Goal: Complete application form

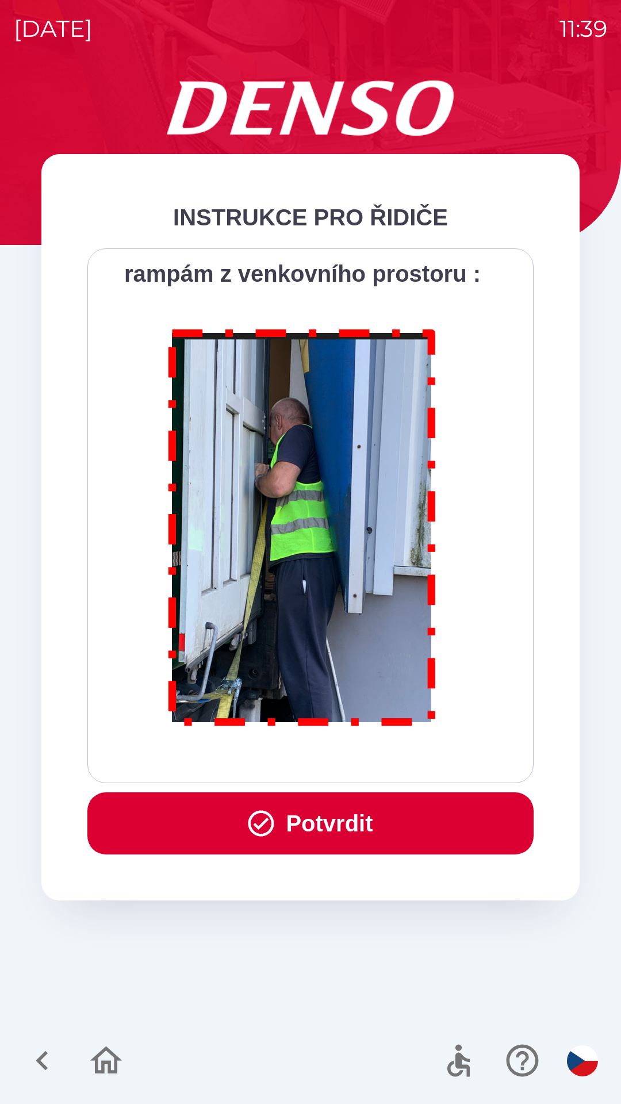
scroll to position [6462, 0]
click at [366, 820] on button "Potvrdit" at bounding box center [310, 823] width 446 height 62
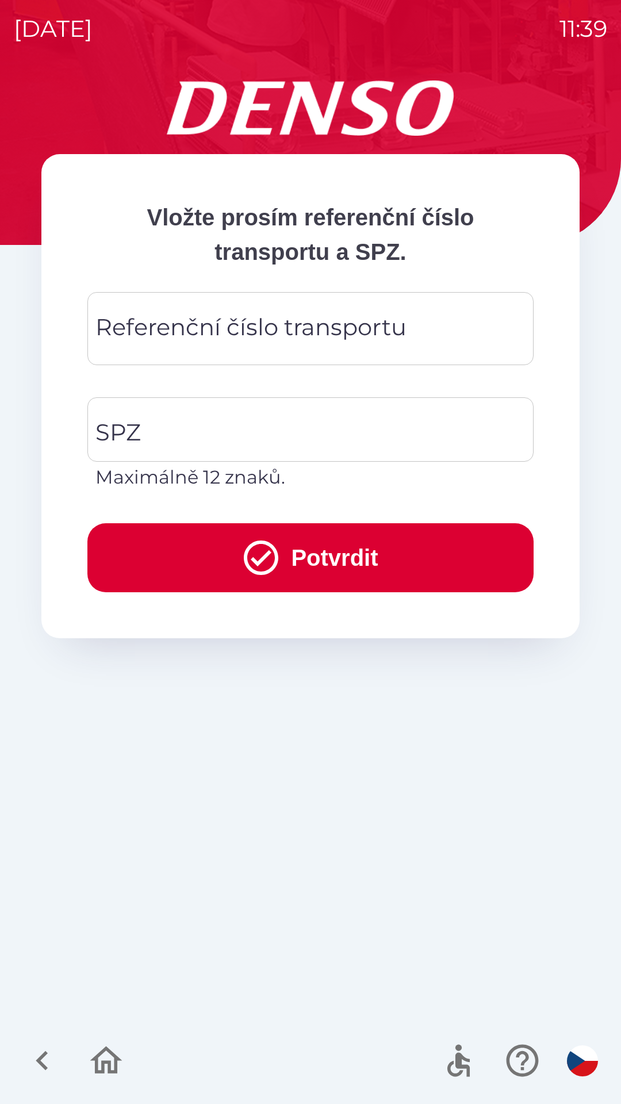
click at [322, 336] on div "Referenční číslo transportu Referenční číslo transportu" at bounding box center [310, 328] width 446 height 73
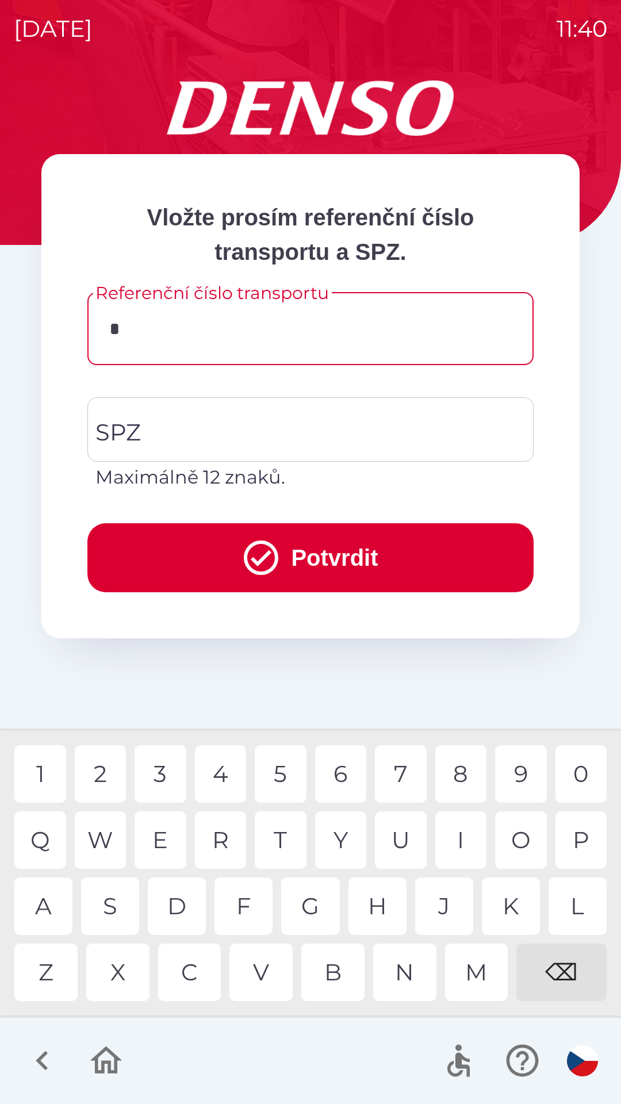
click at [166, 769] on div "3" at bounding box center [161, 773] width 52 height 57
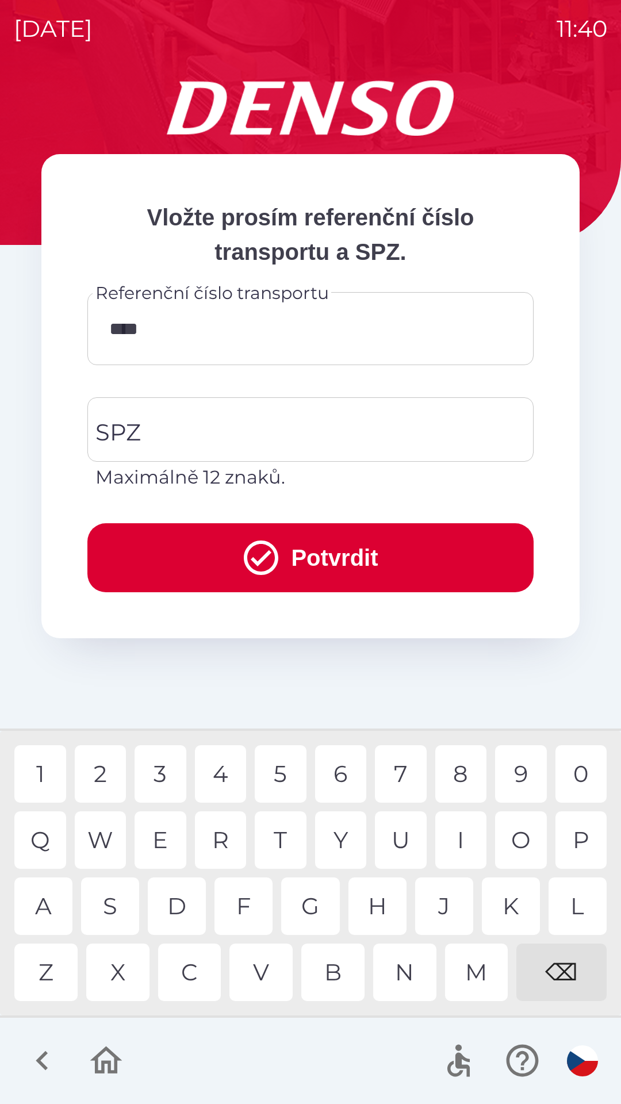
click at [162, 780] on div "3" at bounding box center [161, 773] width 52 height 57
click at [105, 777] on div "2" at bounding box center [101, 773] width 52 height 57
type input "******"
click at [284, 436] on input "SPZ" at bounding box center [302, 429] width 419 height 54
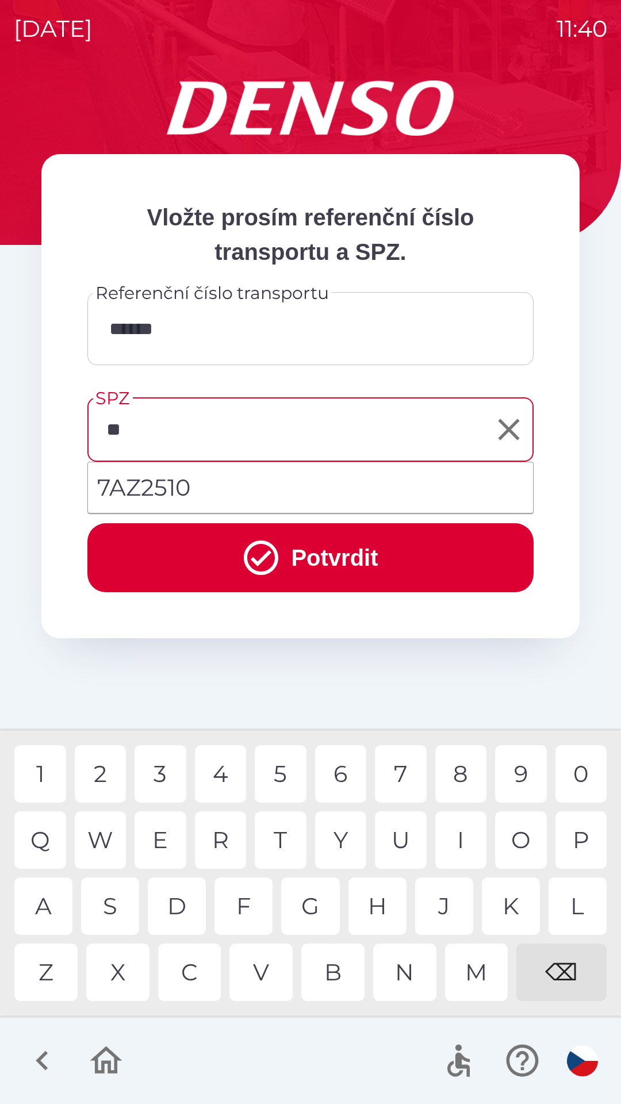
click at [41, 912] on div "A" at bounding box center [43, 905] width 58 height 57
click at [47, 968] on div "Z" at bounding box center [45, 972] width 63 height 57
click at [233, 492] on li "7AZ2510" at bounding box center [310, 487] width 445 height 41
type input "*******"
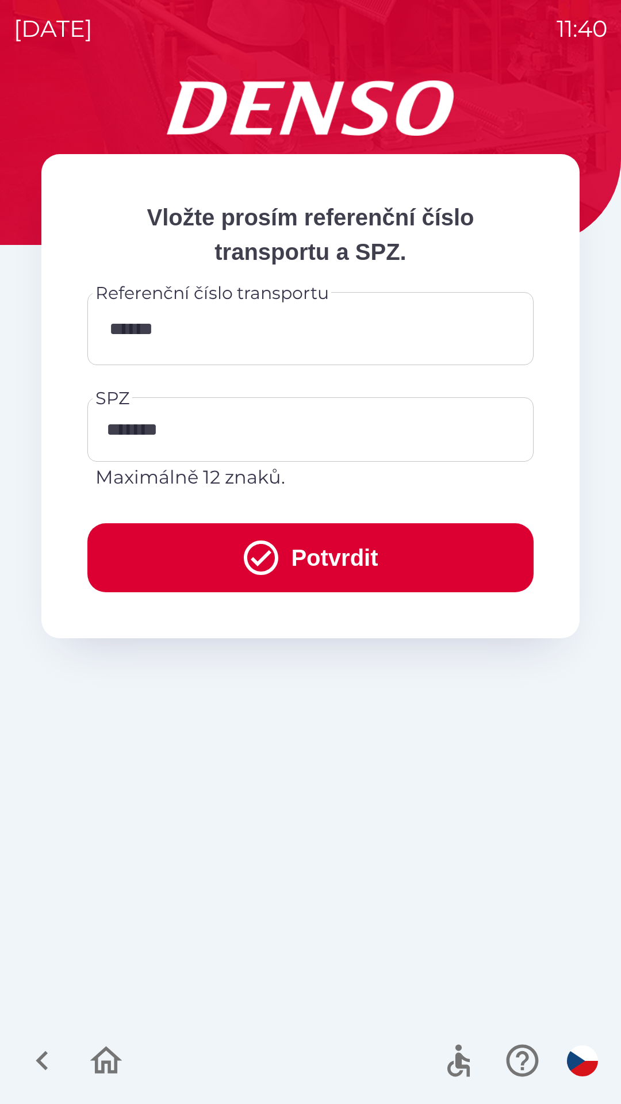
click at [303, 569] on button "Potvrdit" at bounding box center [310, 557] width 446 height 69
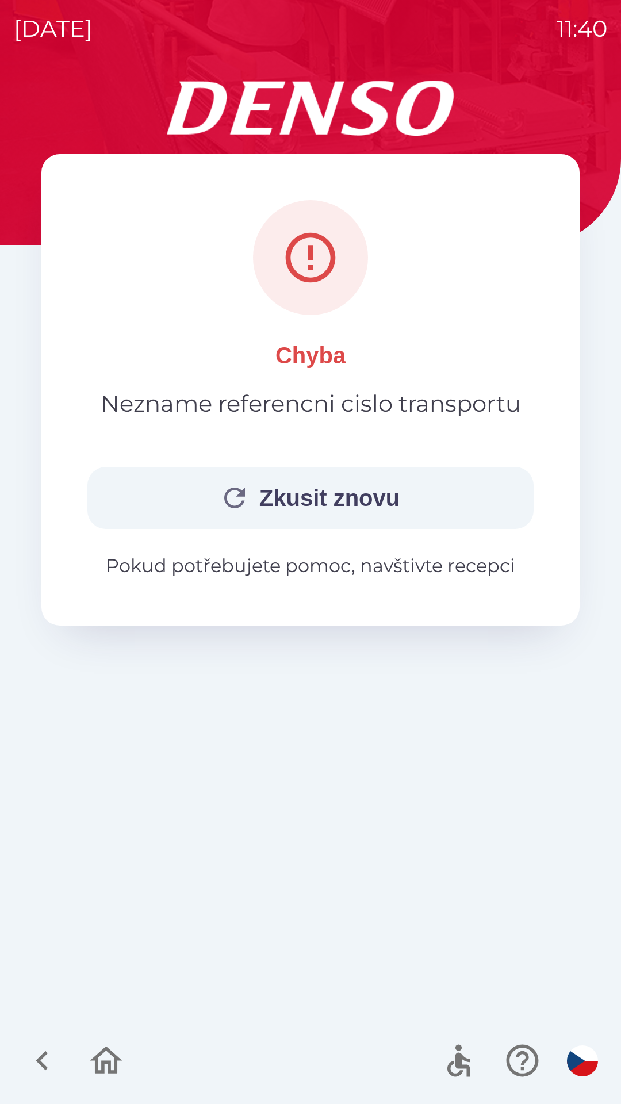
click at [368, 494] on button "Zkusit znovu" at bounding box center [310, 498] width 446 height 62
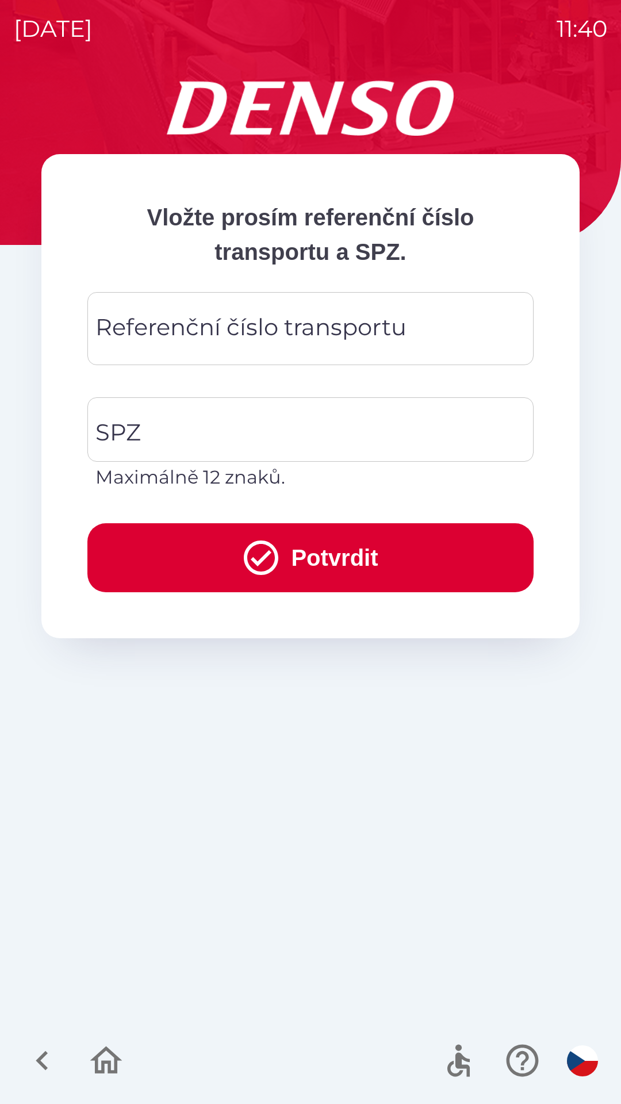
click at [380, 333] on div "Referenční číslo transportu Referenční číslo transportu" at bounding box center [310, 328] width 446 height 73
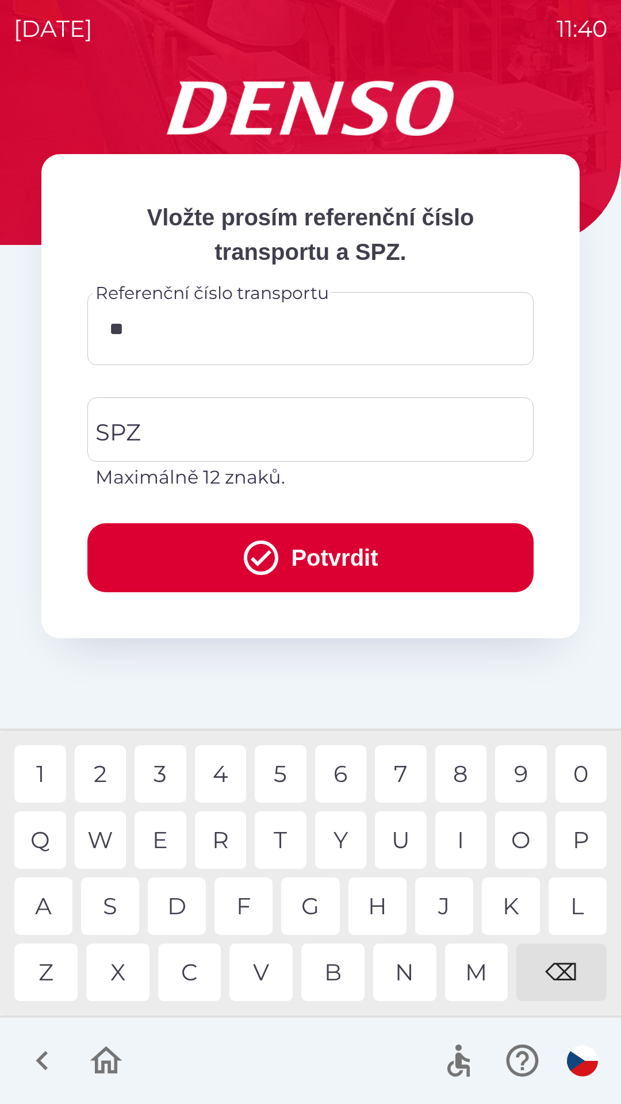
click at [225, 771] on div "4" at bounding box center [221, 773] width 52 height 57
type input "******"
click at [36, 768] on div "1" at bounding box center [40, 773] width 52 height 57
click at [250, 431] on input "SPZ" at bounding box center [302, 429] width 419 height 54
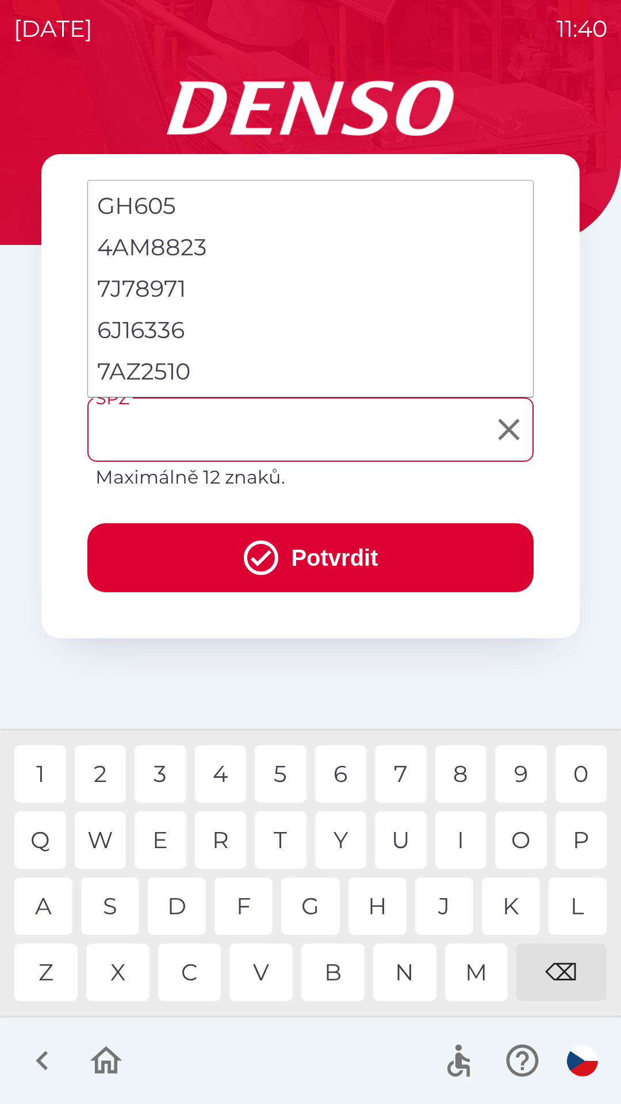
click at [205, 369] on li "7AZ2510" at bounding box center [310, 371] width 445 height 41
type input "*******"
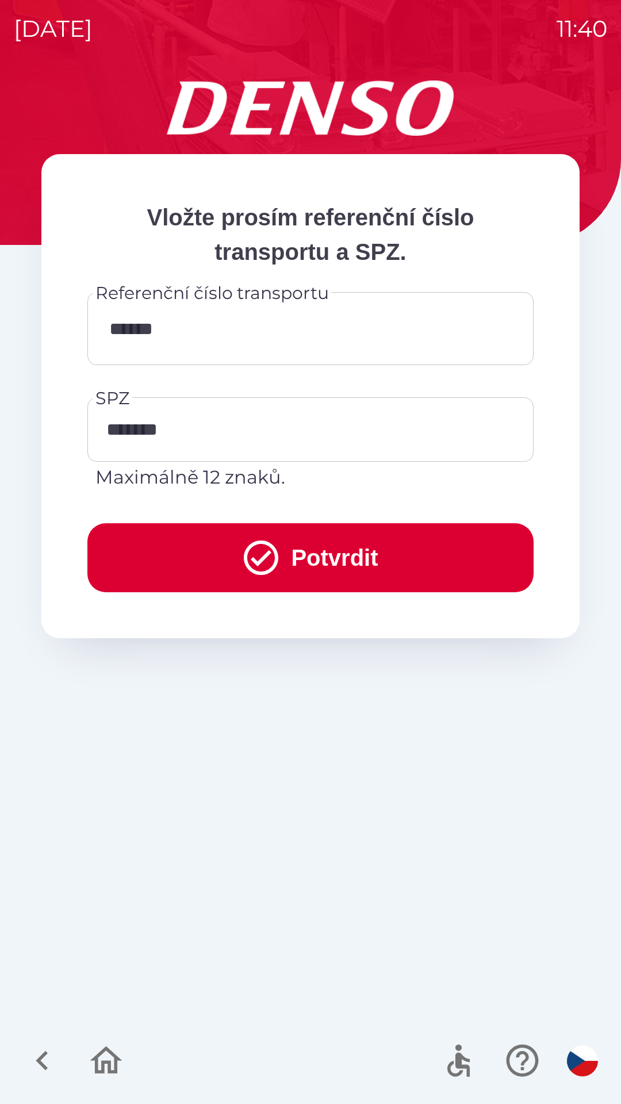
click at [311, 554] on button "Potvrdit" at bounding box center [310, 557] width 446 height 69
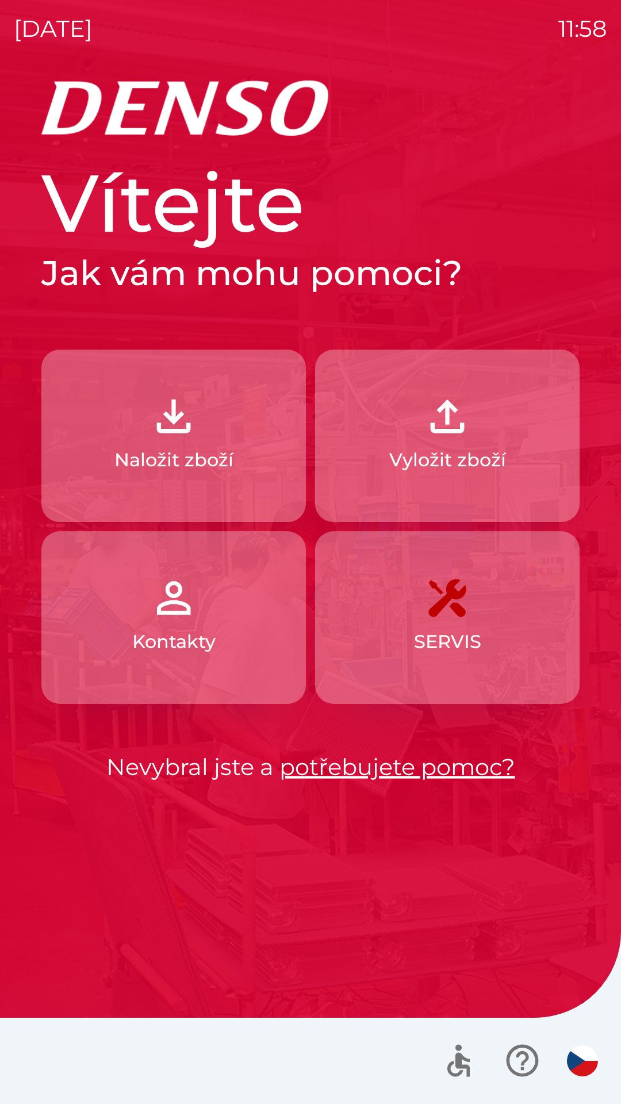
click at [216, 459] on p "Naložit zboží" at bounding box center [173, 460] width 119 height 28
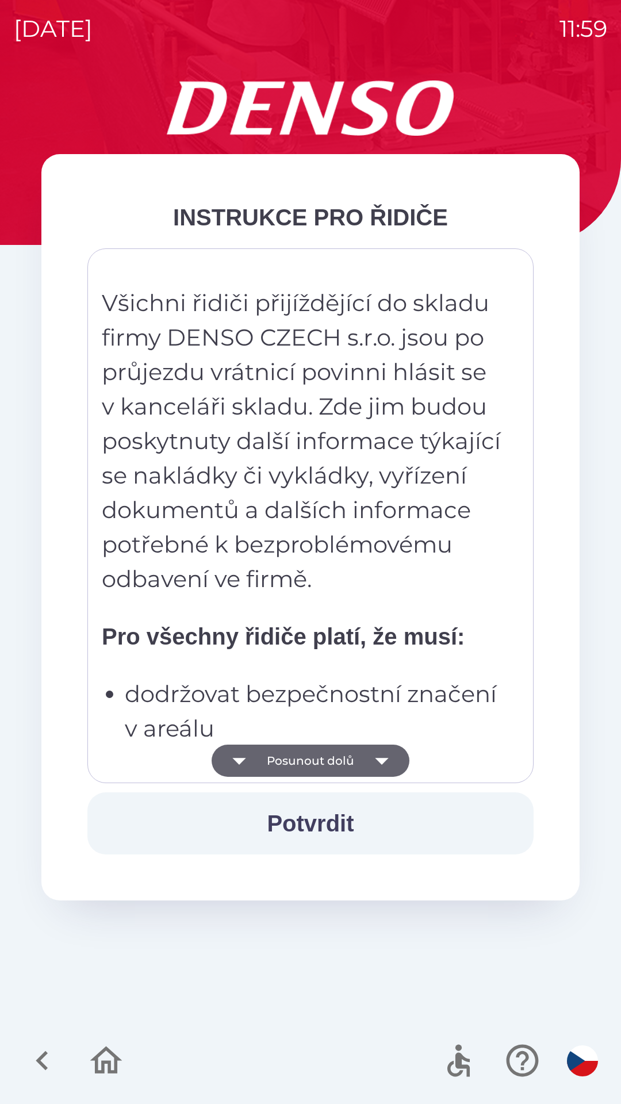
click at [381, 760] on icon "button" at bounding box center [381, 761] width 13 height 7
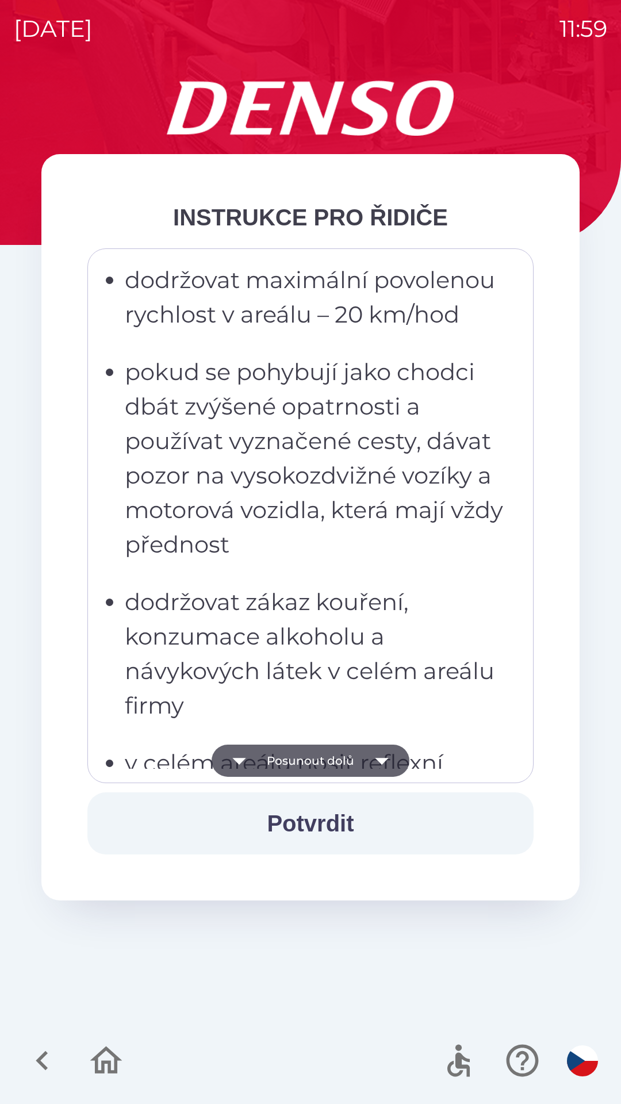
click at [383, 760] on icon "button" at bounding box center [381, 761] width 13 height 7
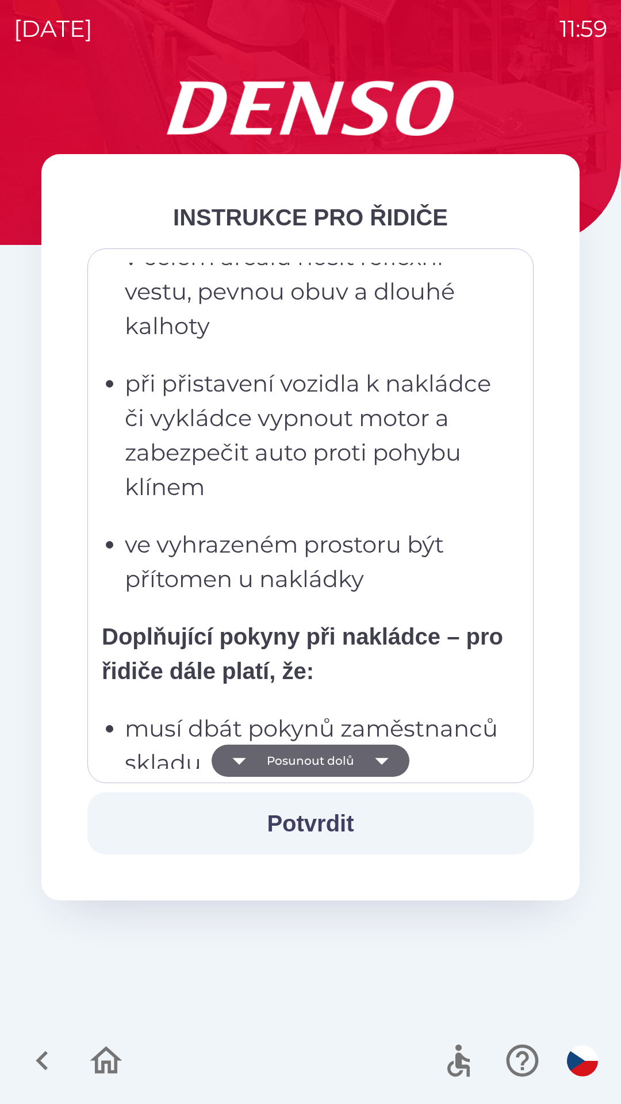
click at [382, 764] on icon "button" at bounding box center [381, 761] width 13 height 7
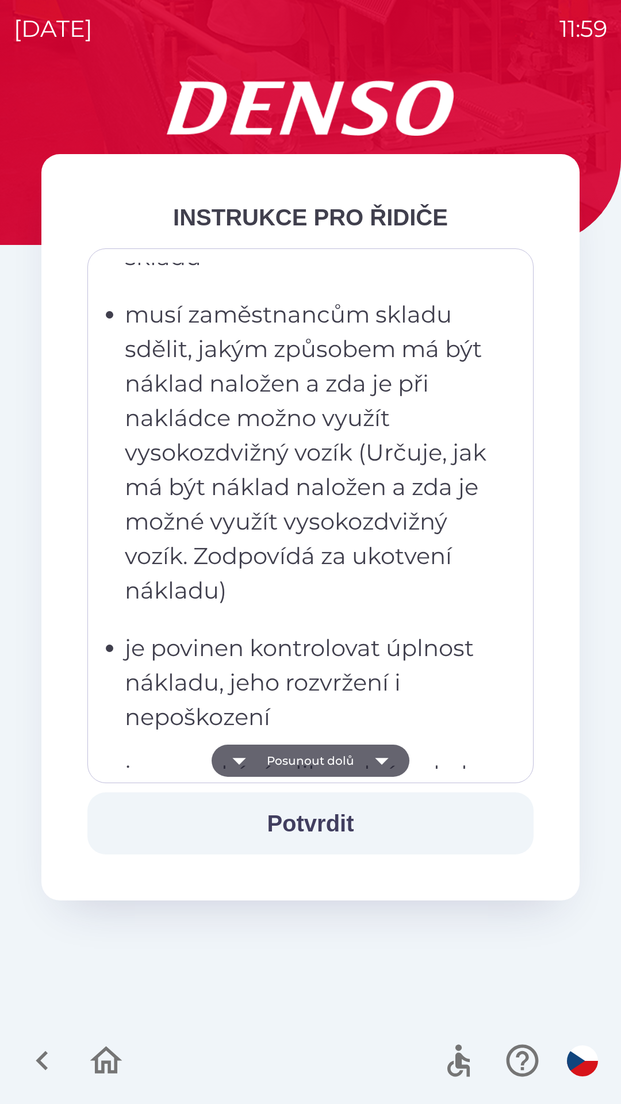
click at [384, 764] on icon "button" at bounding box center [382, 761] width 32 height 32
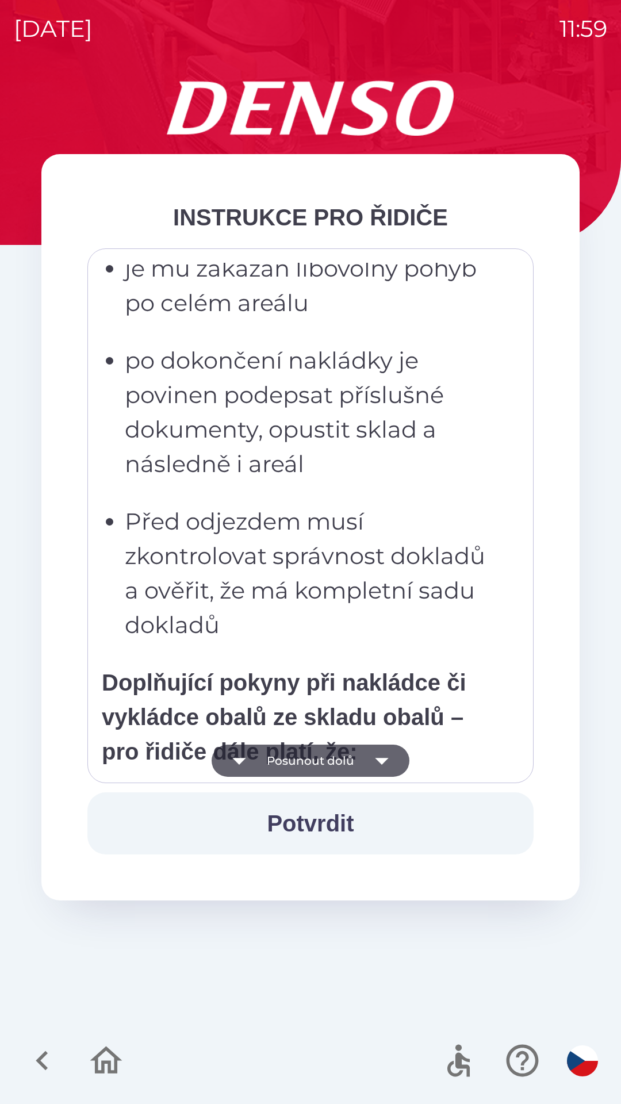
click at [388, 756] on icon "button" at bounding box center [382, 761] width 32 height 32
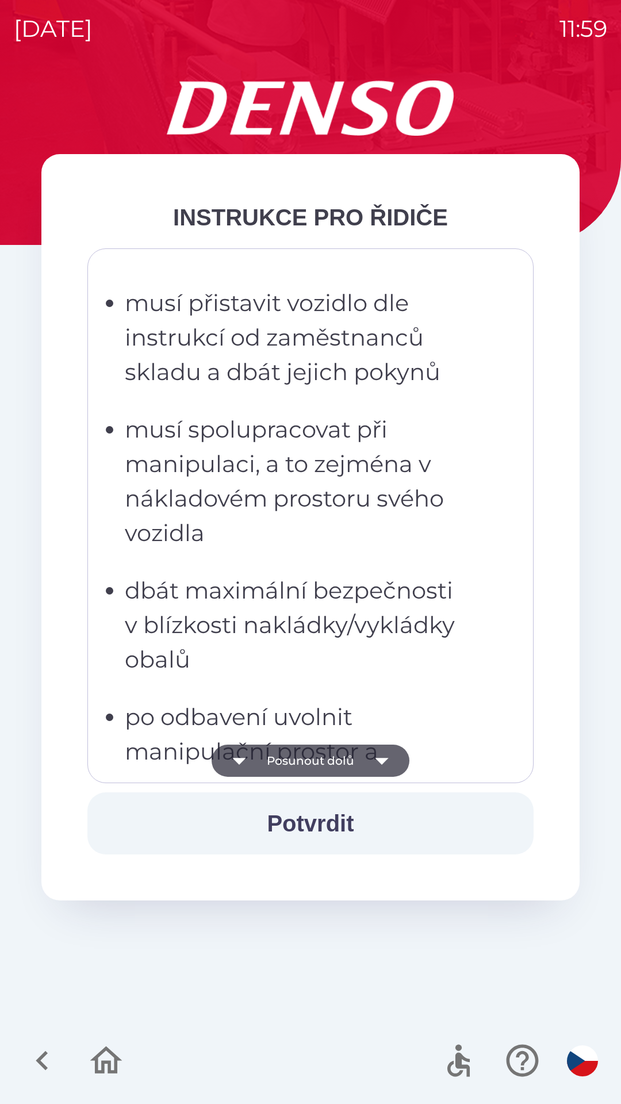
click at [388, 761] on icon "button" at bounding box center [382, 761] width 32 height 32
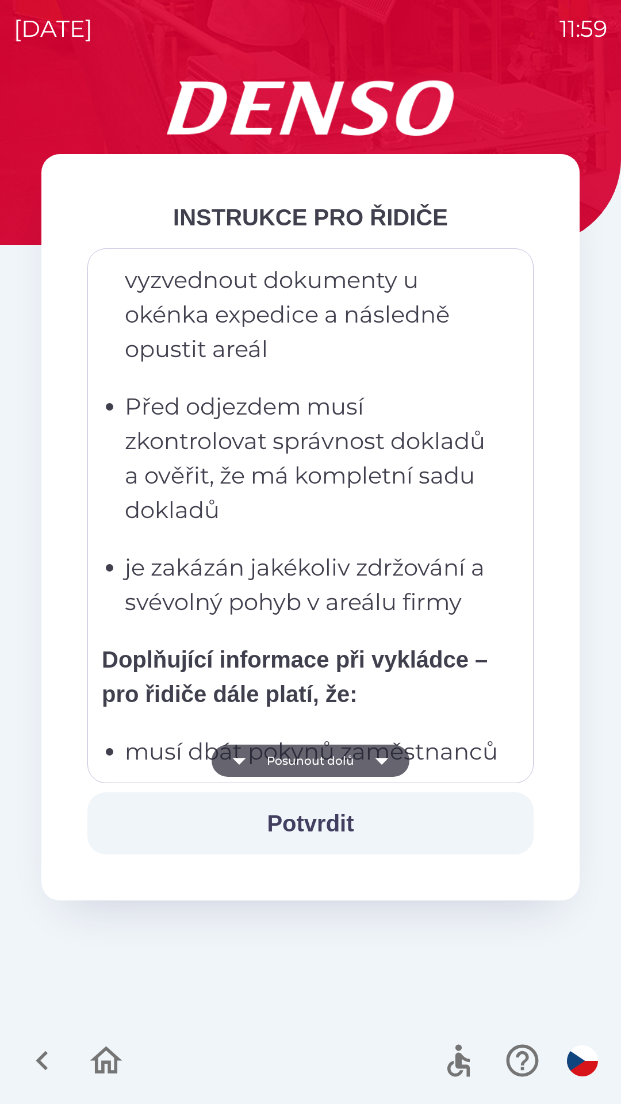
click at [386, 760] on icon "button" at bounding box center [382, 761] width 32 height 32
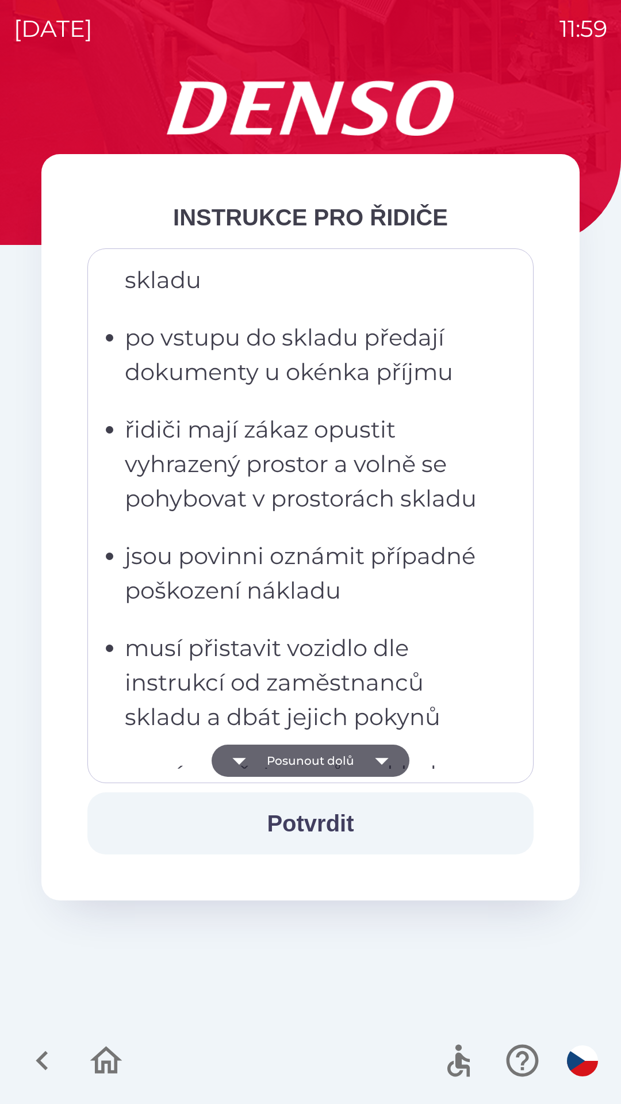
click at [386, 757] on icon "button" at bounding box center [382, 761] width 32 height 32
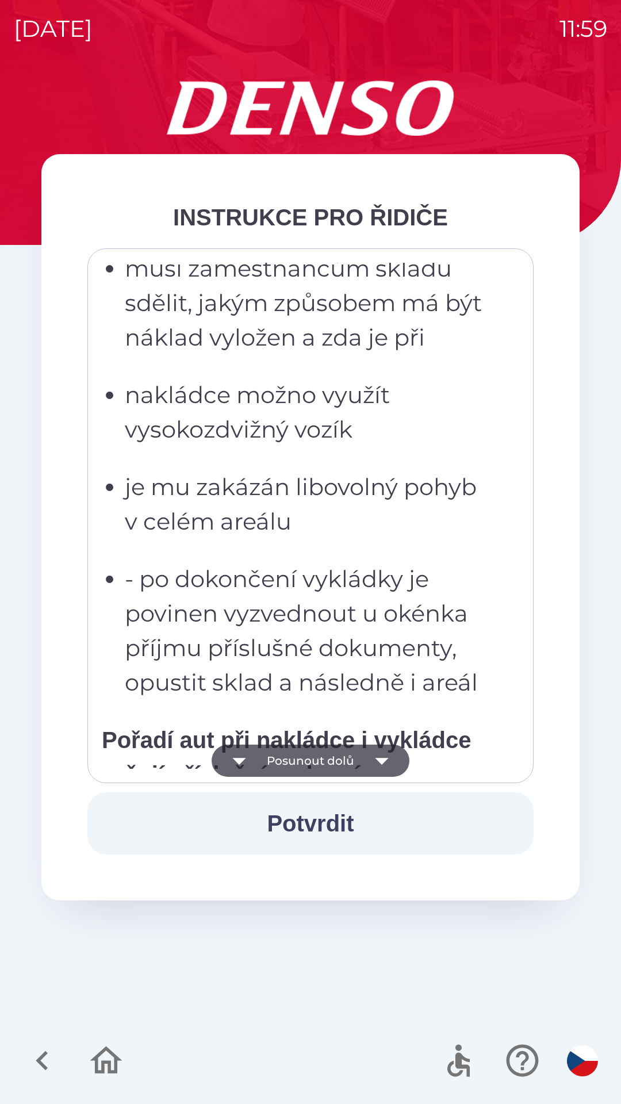
click at [384, 754] on icon "button" at bounding box center [382, 761] width 32 height 32
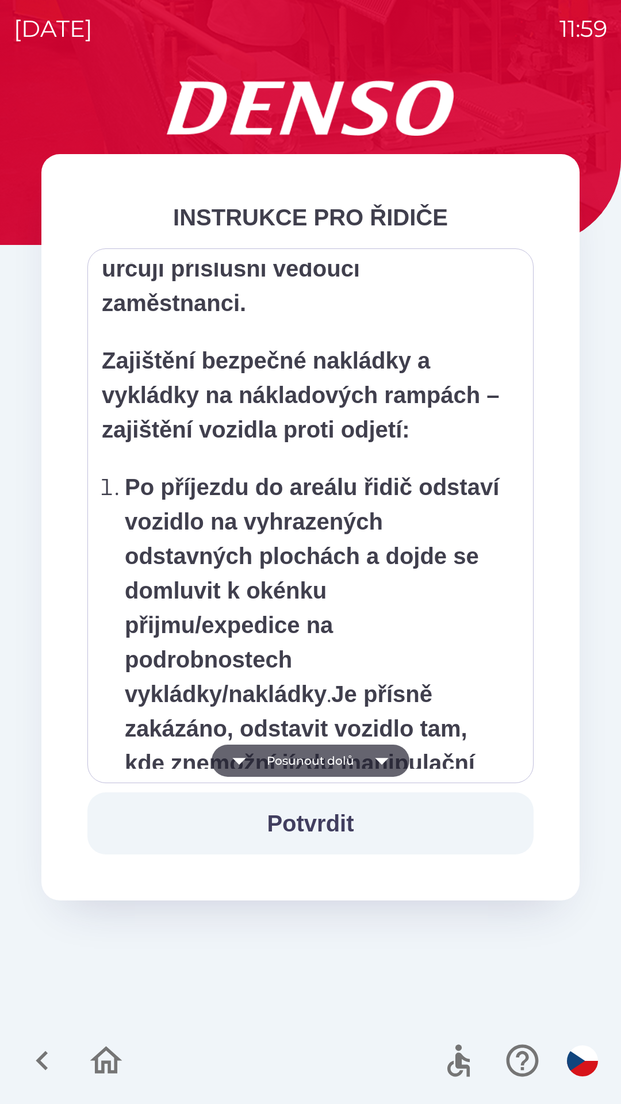
click at [381, 755] on icon "button" at bounding box center [382, 761] width 32 height 32
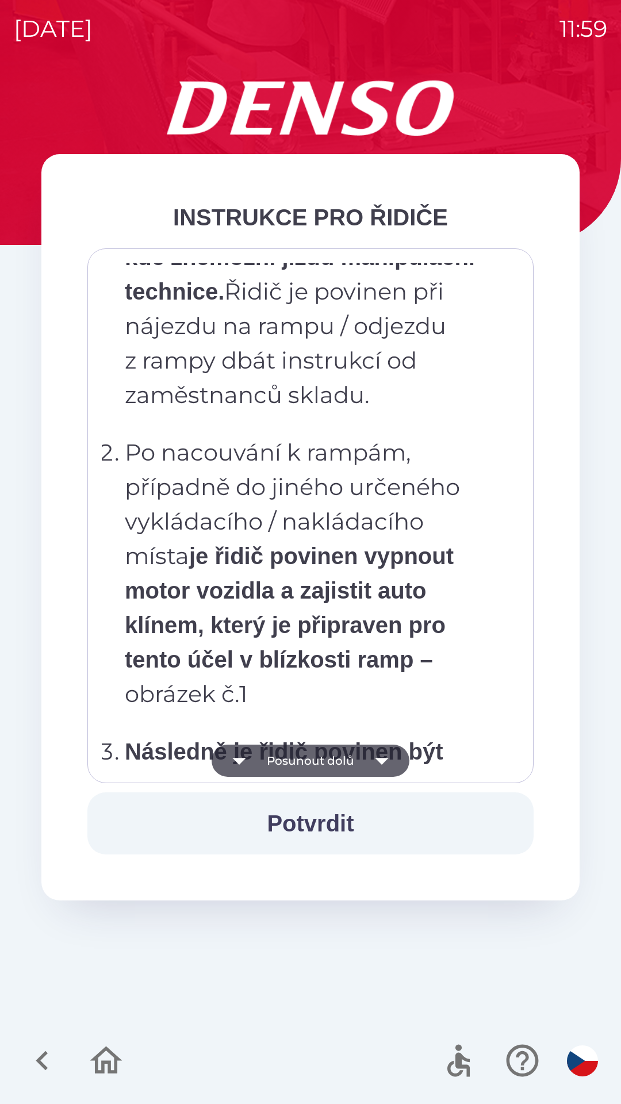
click at [381, 759] on icon "button" at bounding box center [381, 761] width 13 height 7
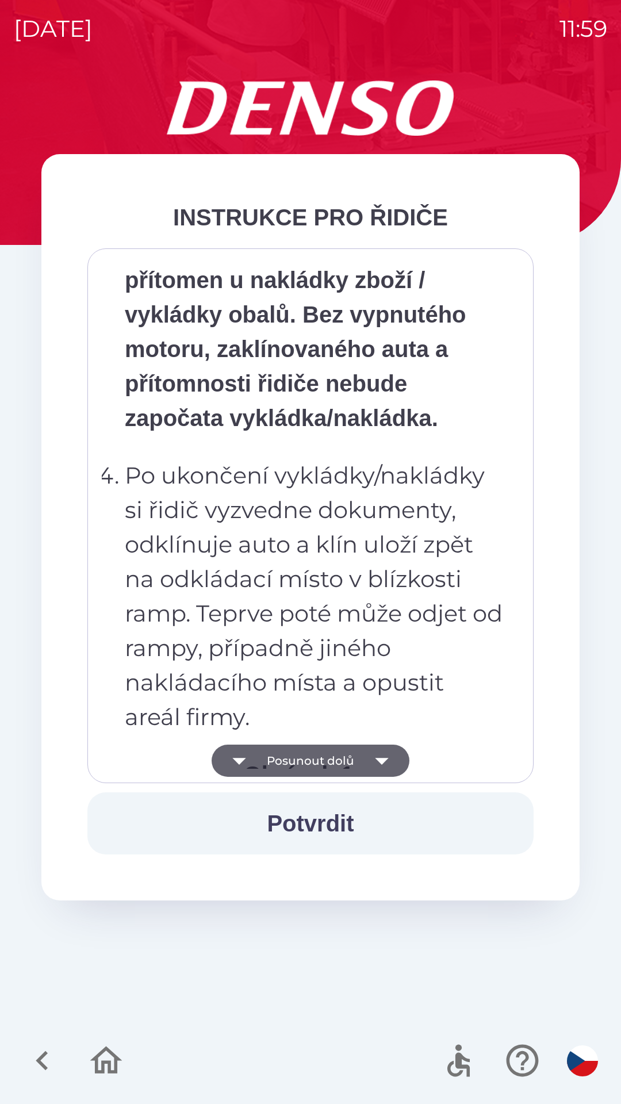
click at [378, 759] on icon "button" at bounding box center [381, 761] width 13 height 7
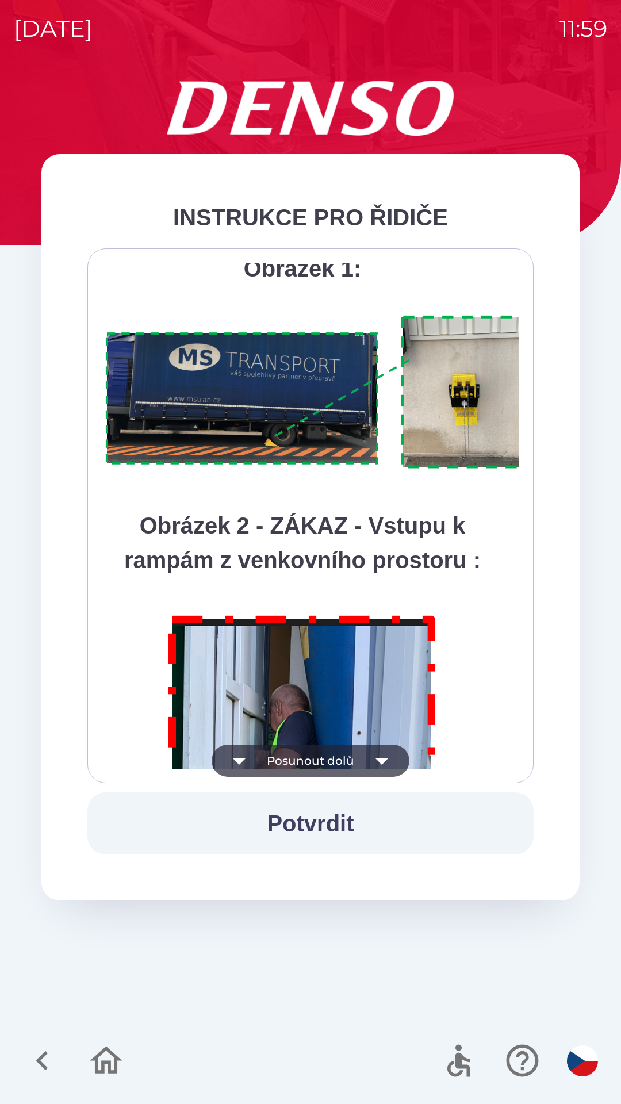
click at [379, 758] on icon "button" at bounding box center [382, 761] width 32 height 32
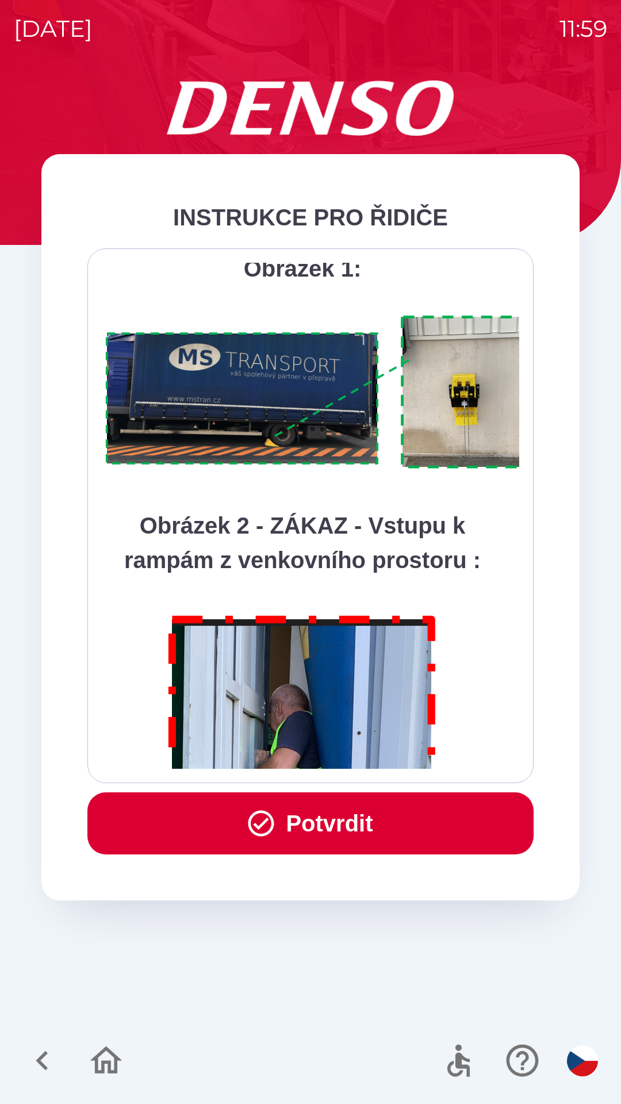
scroll to position [6462, 0]
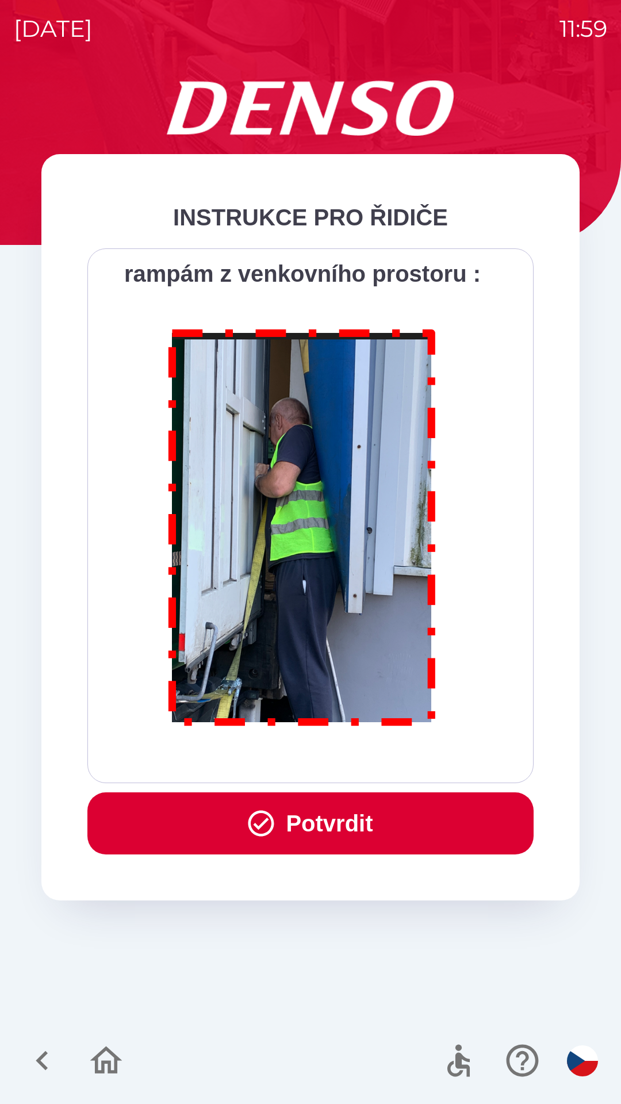
click at [383, 759] on div "Všichni řidiči přijíždějící do skladu firmy DENSO CZECH s.r.o. jsou po průjezdu…" at bounding box center [310, 516] width 417 height 506
click at [347, 817] on button "Potvrdit" at bounding box center [310, 823] width 446 height 62
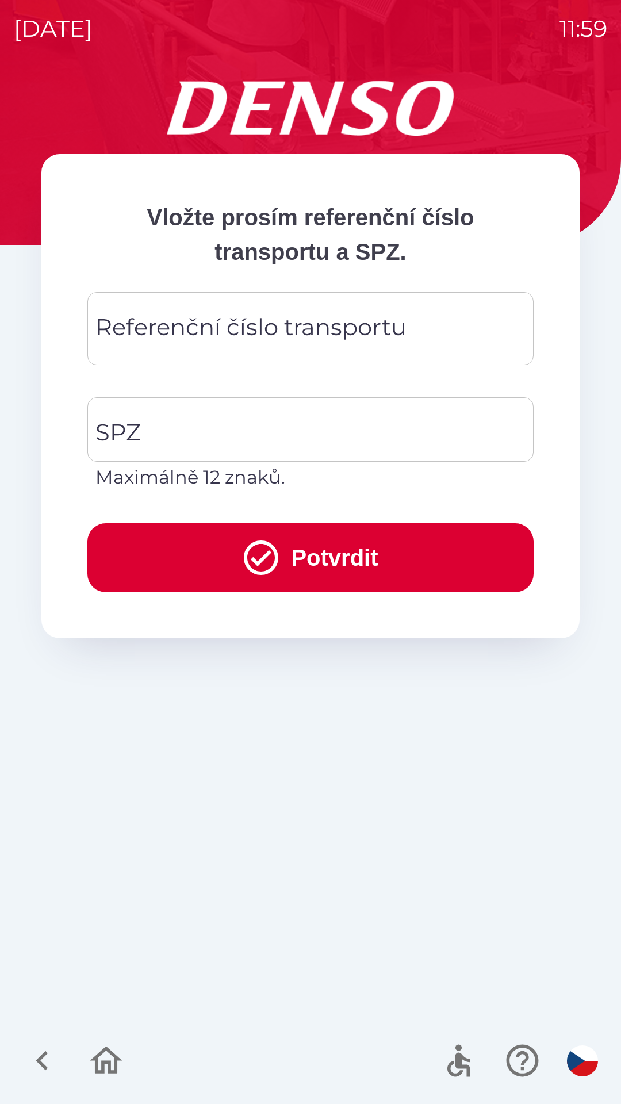
click at [250, 332] on div "Referenční číslo transportu Referenční číslo transportu" at bounding box center [310, 328] width 446 height 73
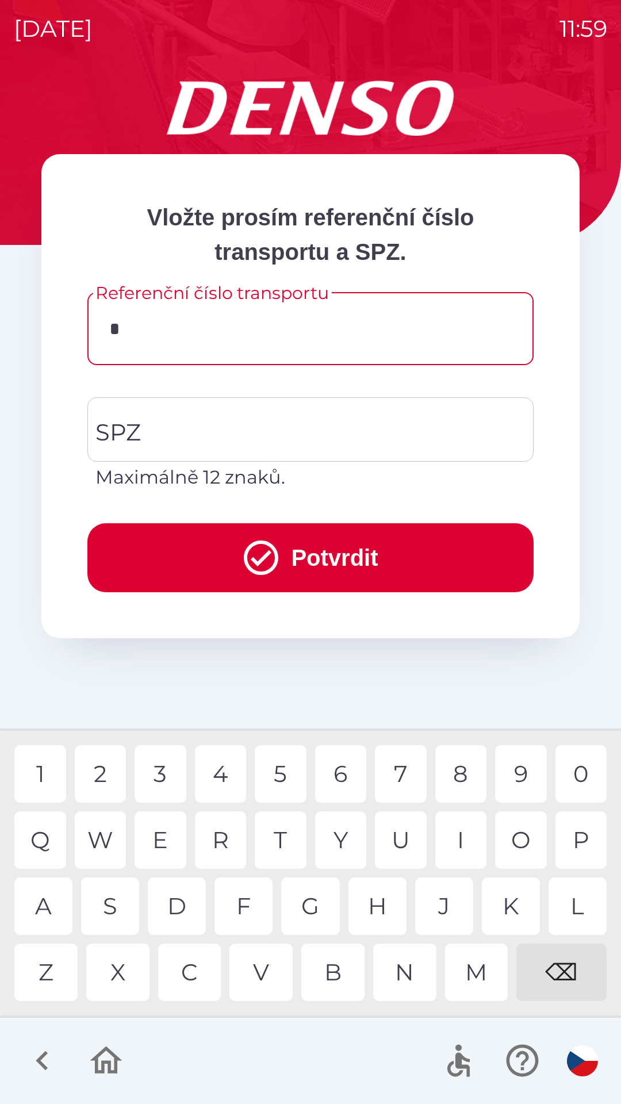
click at [163, 774] on div "3" at bounding box center [161, 773] width 52 height 57
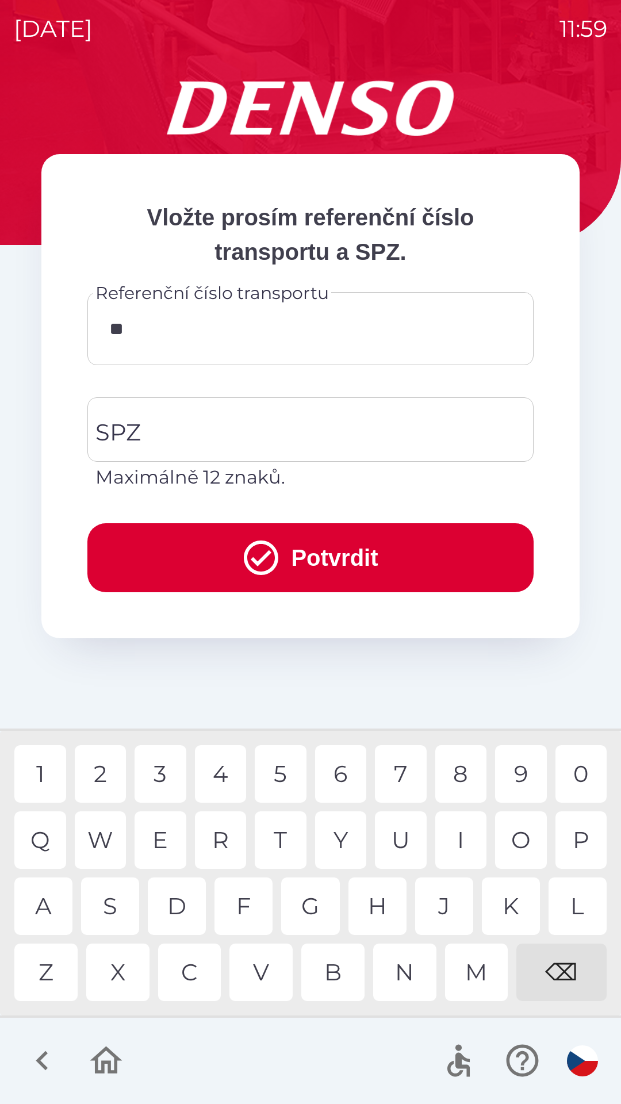
click at [223, 782] on div "4" at bounding box center [221, 773] width 52 height 57
click at [164, 770] on div "3" at bounding box center [161, 773] width 52 height 57
type input "******"
click at [224, 430] on input "SPZ" at bounding box center [302, 429] width 419 height 54
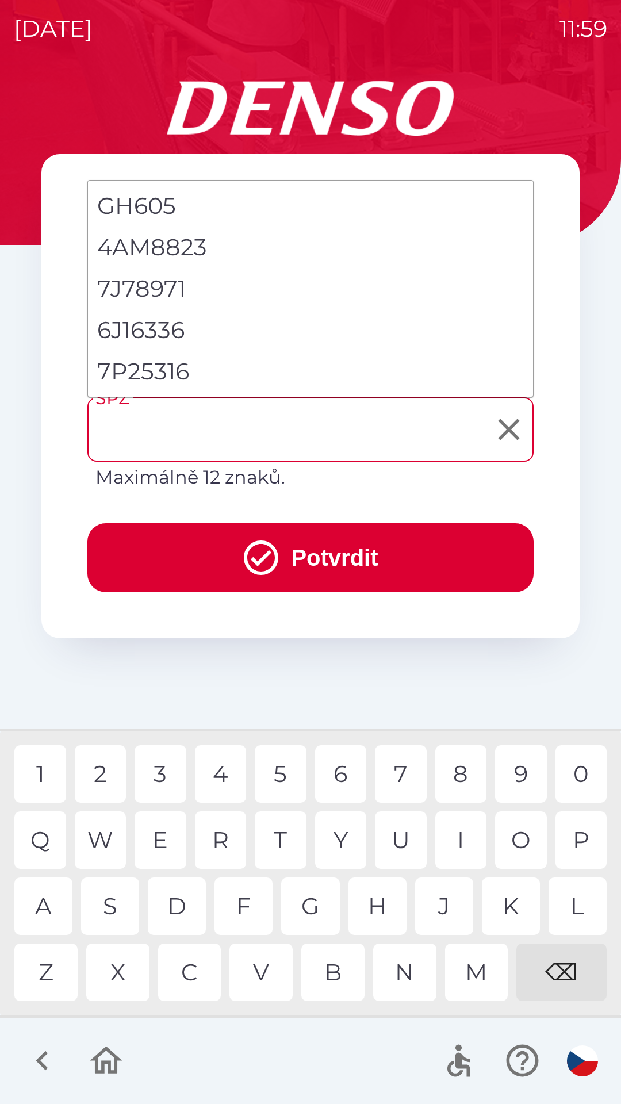
click at [156, 366] on li "7P25316" at bounding box center [310, 371] width 445 height 41
type input "*******"
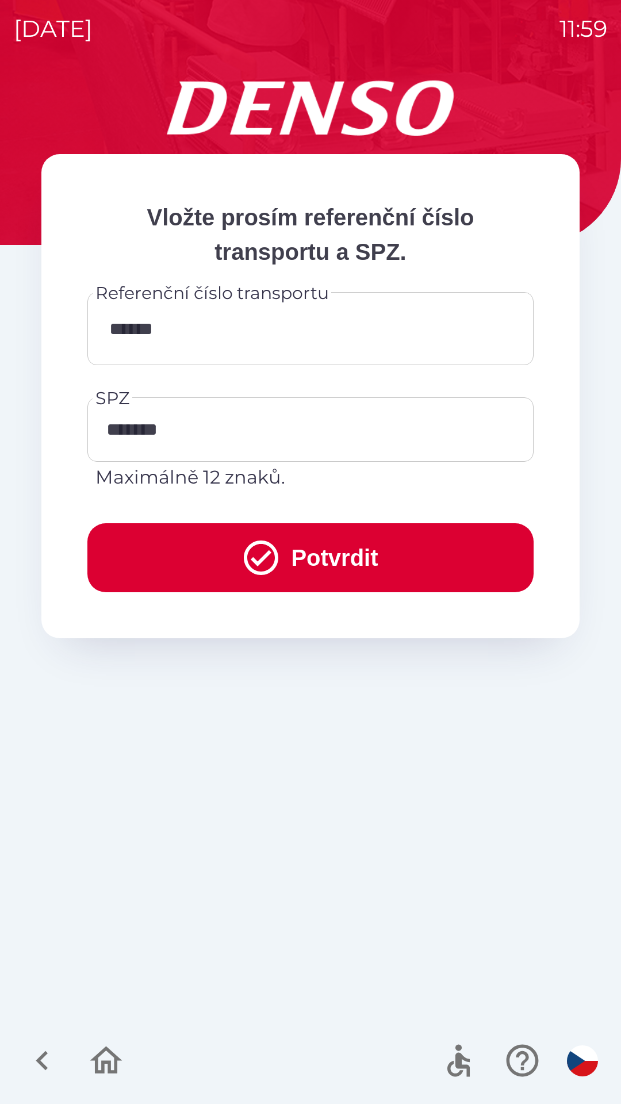
click at [345, 549] on button "Potvrdit" at bounding box center [310, 557] width 446 height 69
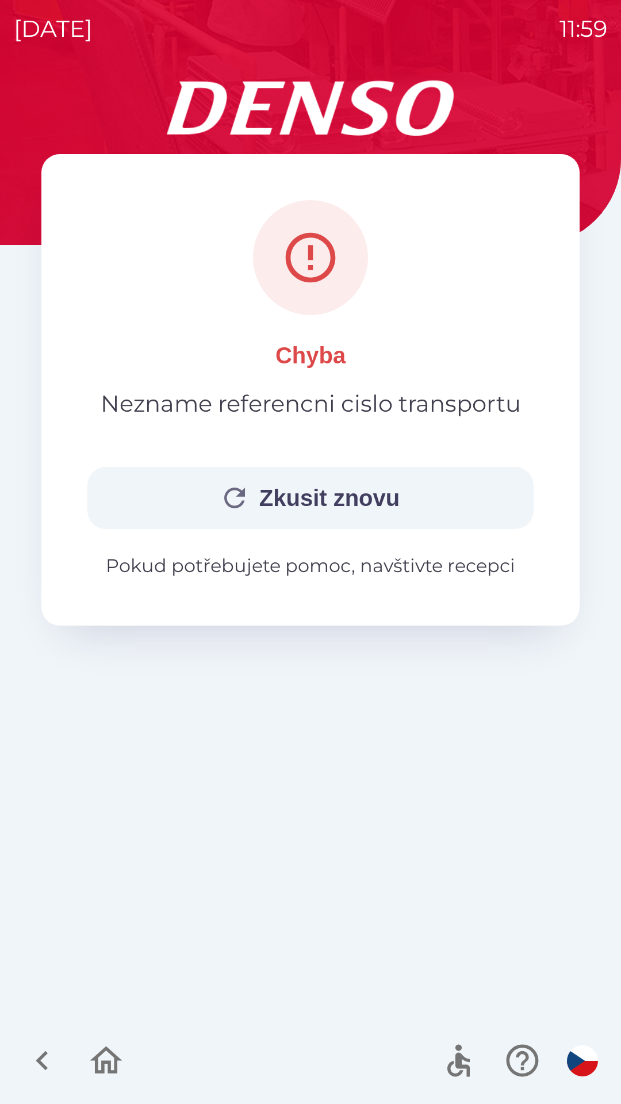
click at [243, 494] on icon "button" at bounding box center [234, 497] width 31 height 31
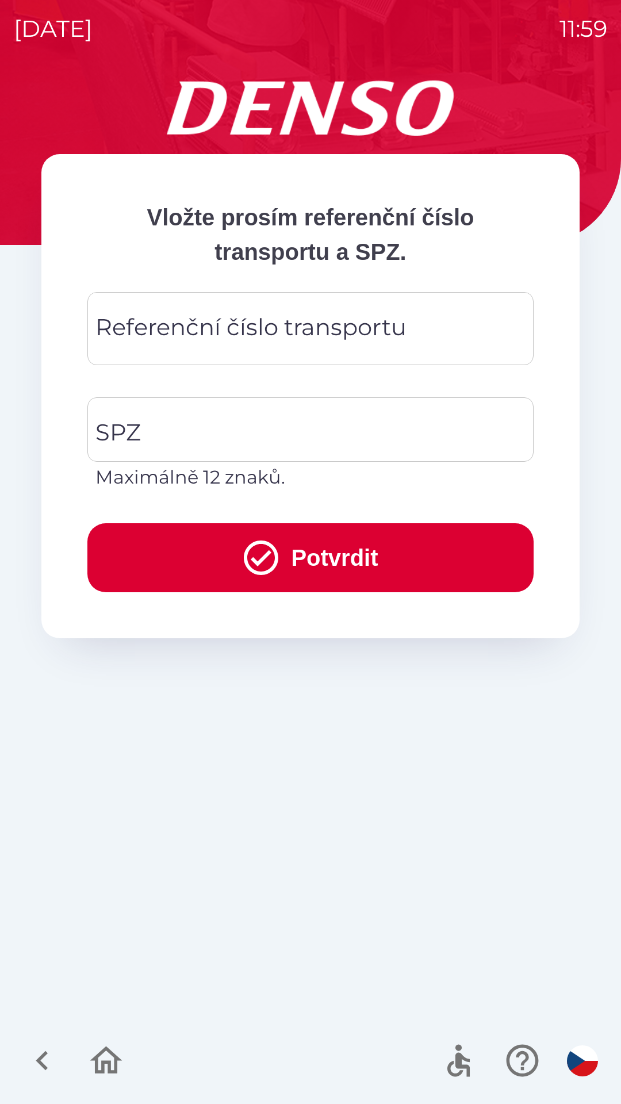
click at [259, 332] on div "Referenční číslo transportu Referenční číslo transportu" at bounding box center [310, 328] width 446 height 73
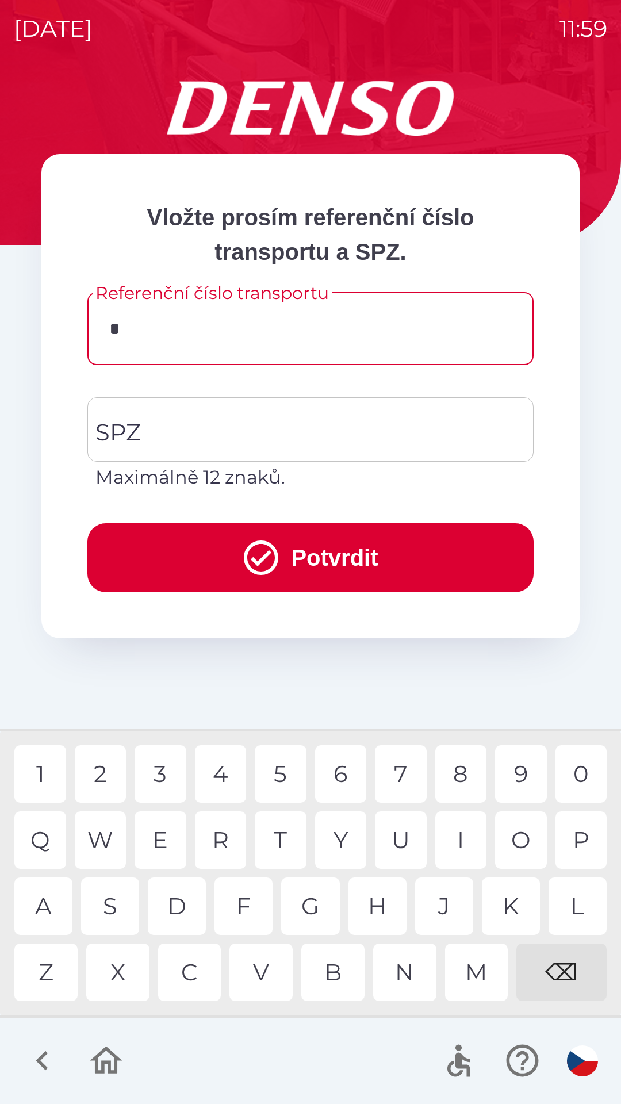
click at [163, 779] on div "3" at bounding box center [161, 773] width 52 height 57
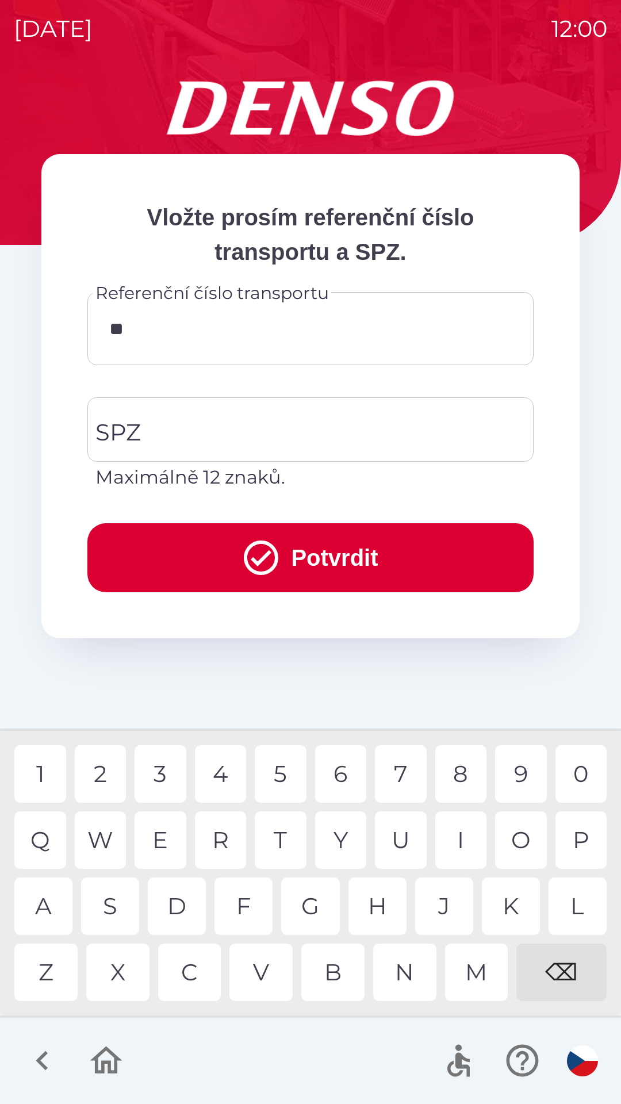
click at [222, 769] on div "4" at bounding box center [221, 773] width 52 height 57
click at [465, 768] on div "8" at bounding box center [461, 773] width 52 height 57
type input "******"
click at [176, 435] on input "SPZ" at bounding box center [302, 429] width 419 height 54
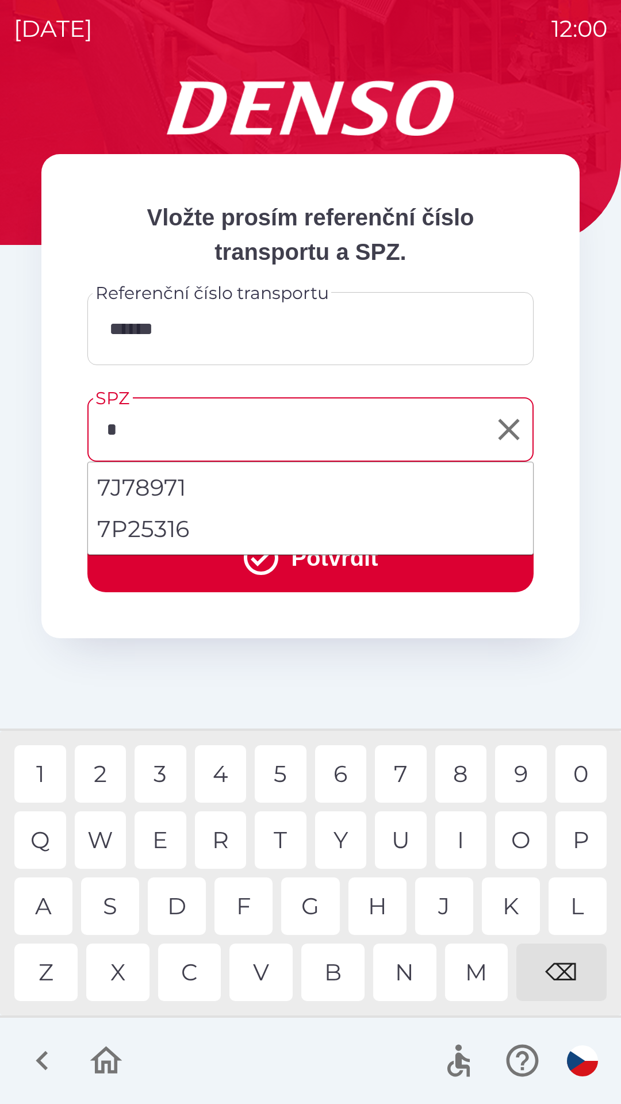
click at [405, 763] on div "7" at bounding box center [401, 773] width 52 height 57
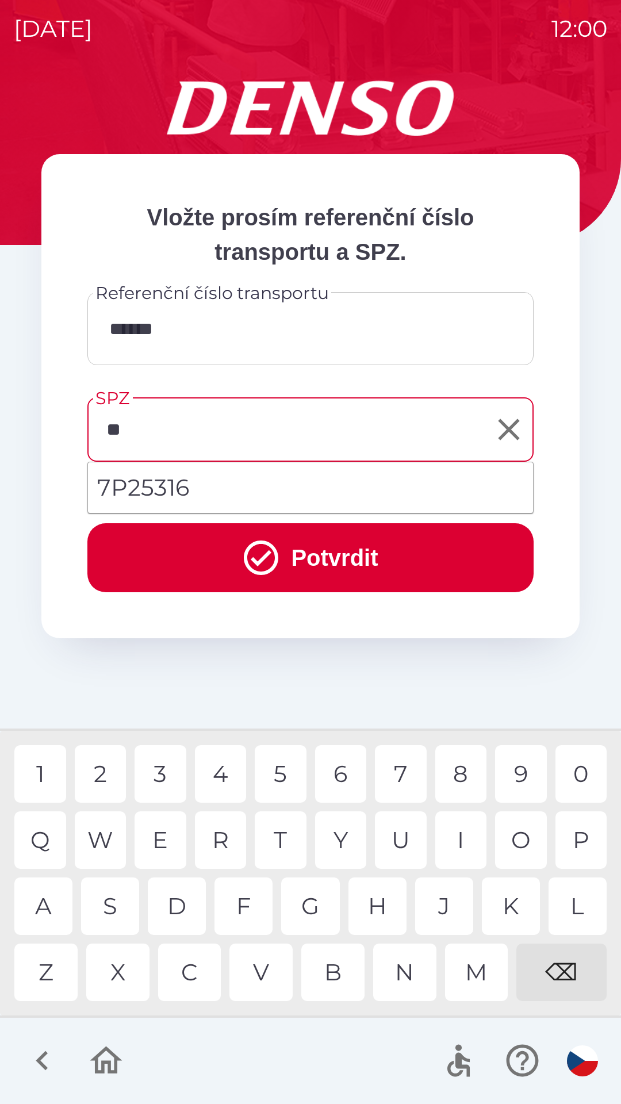
click at [576, 833] on div "P" at bounding box center [581, 839] width 52 height 57
click at [285, 767] on div "5" at bounding box center [281, 773] width 52 height 57
click at [37, 773] on div "1" at bounding box center [40, 773] width 52 height 57
type input "*******"
click at [344, 561] on button "Potvrdit" at bounding box center [310, 557] width 446 height 69
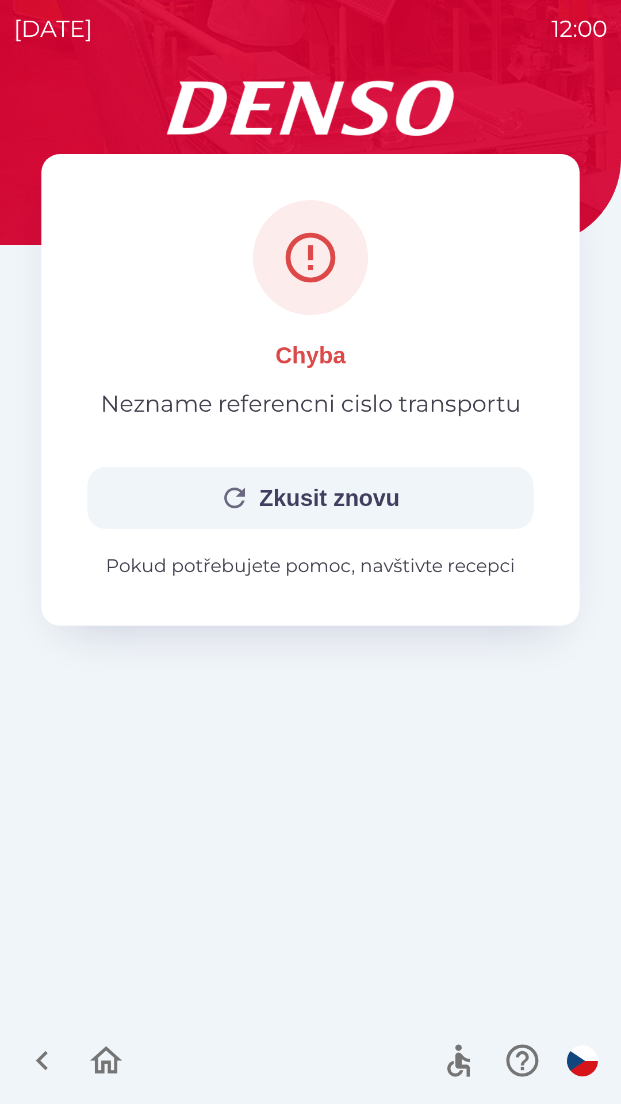
click at [236, 500] on icon "button" at bounding box center [234, 497] width 31 height 31
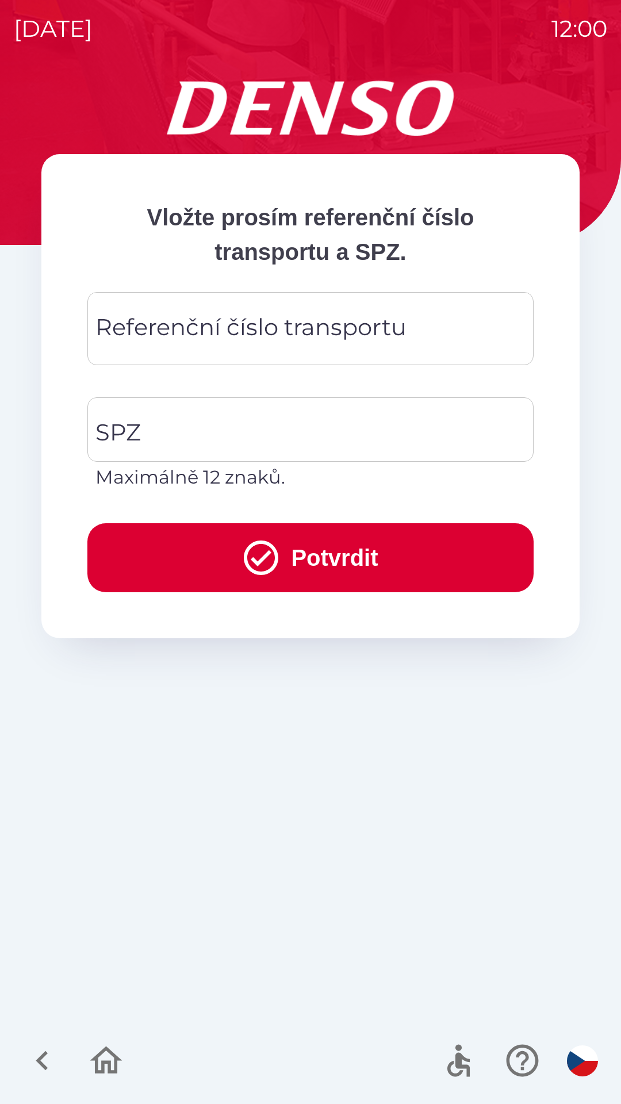
click at [239, 332] on div "Referenční číslo transportu Referenční číslo transportu" at bounding box center [310, 328] width 446 height 73
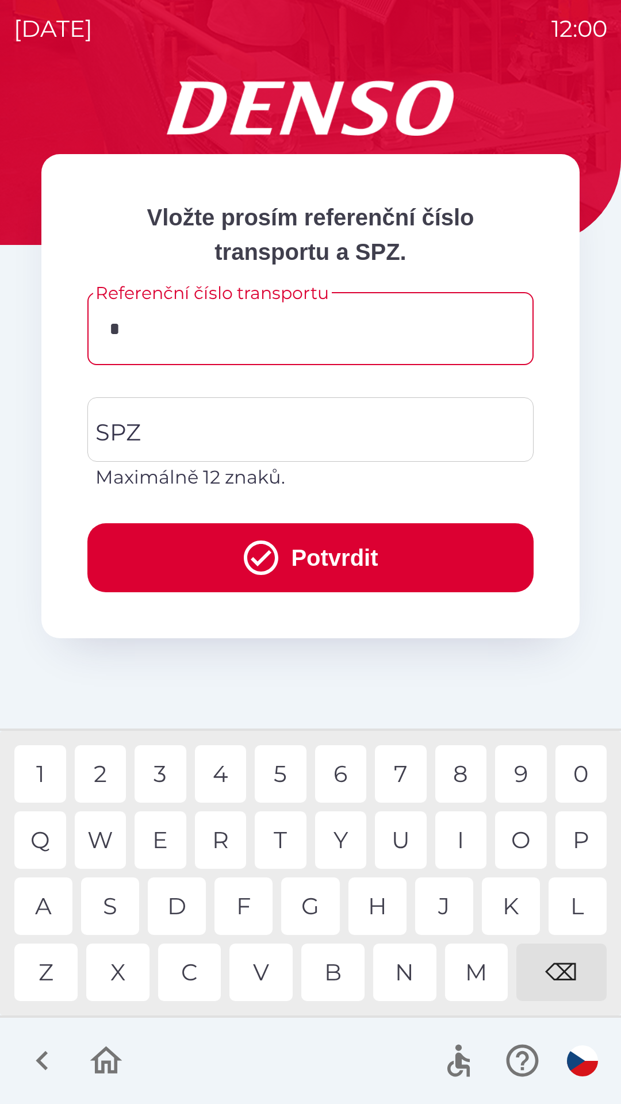
click at [109, 763] on div "2" at bounding box center [101, 773] width 52 height 57
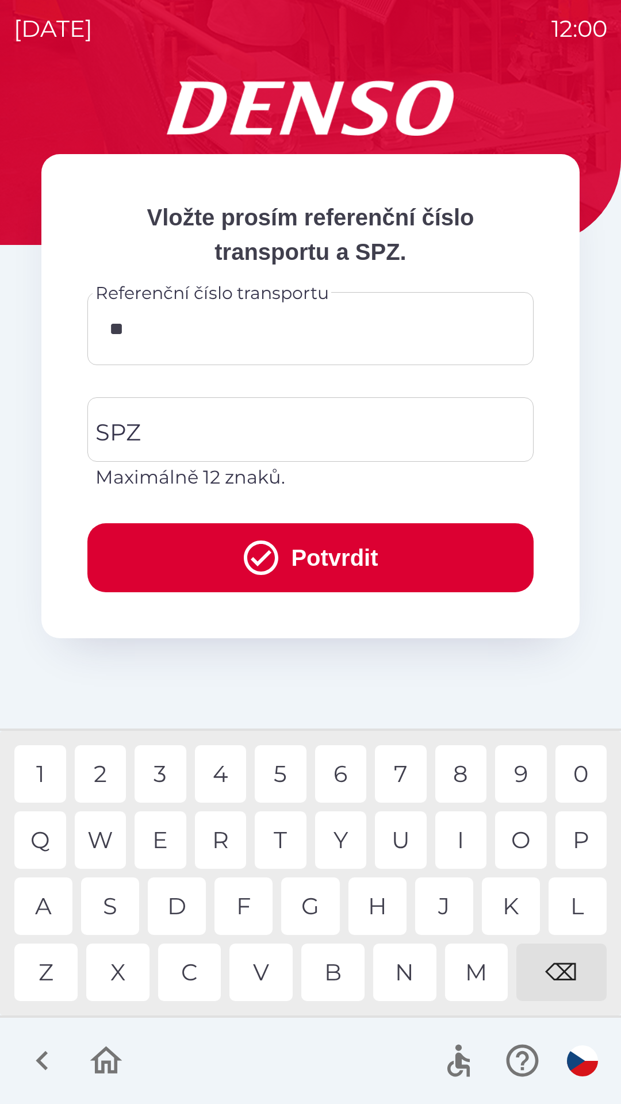
click at [106, 769] on div "2" at bounding box center [101, 773] width 52 height 57
click at [51, 766] on div "1" at bounding box center [40, 773] width 52 height 57
type input "********"
click at [200, 432] on input "SPZ" at bounding box center [302, 429] width 419 height 54
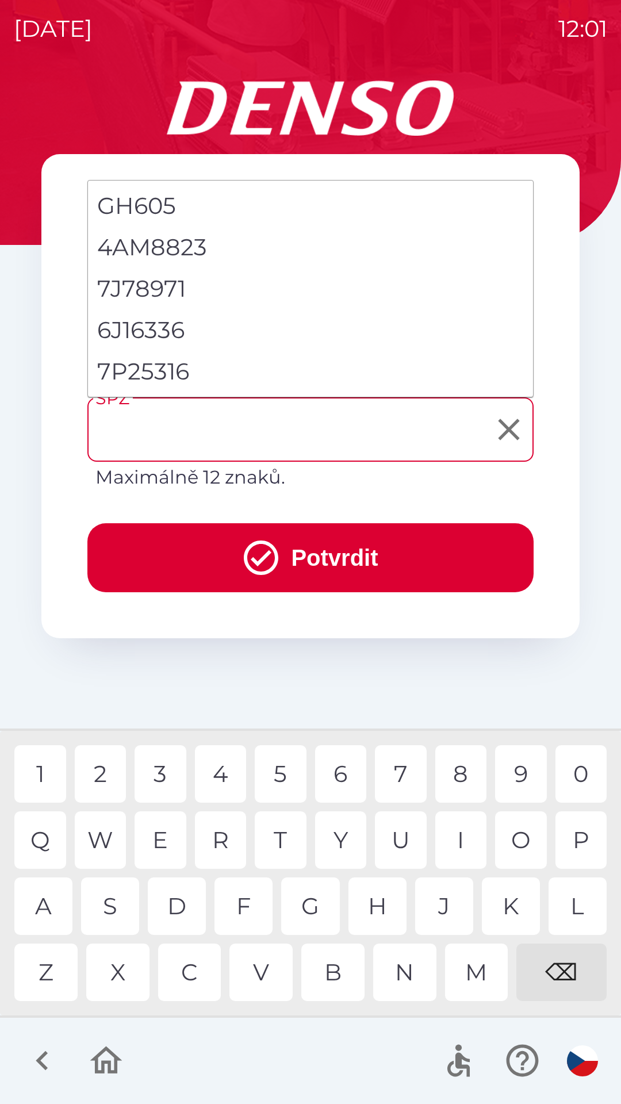
click at [154, 367] on li "7P25316" at bounding box center [310, 371] width 445 height 41
type input "*******"
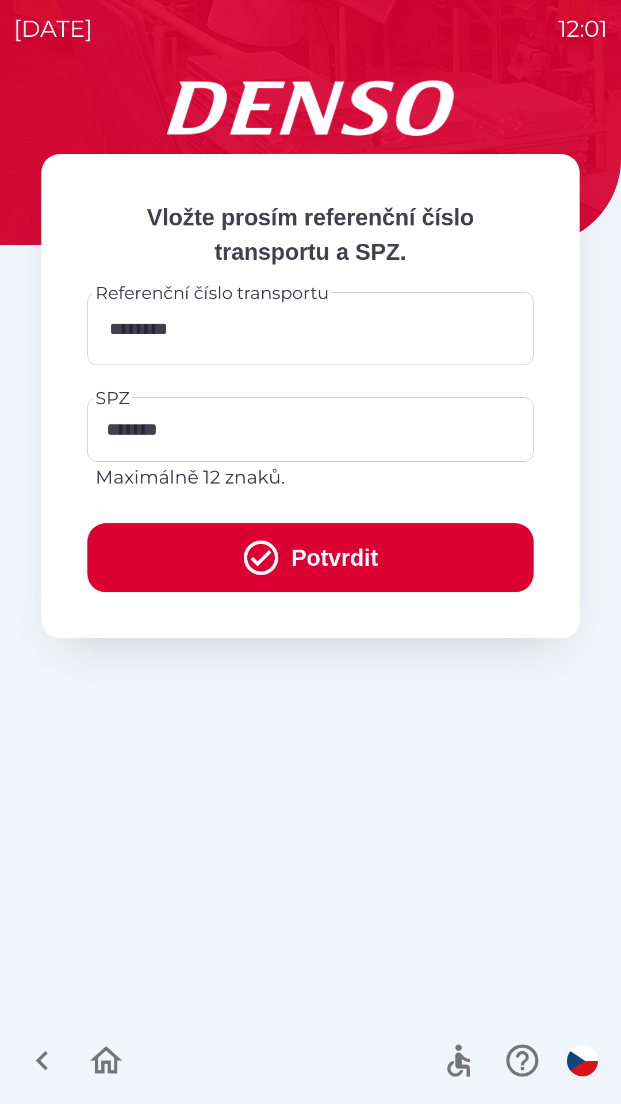
click at [320, 551] on button "Potvrdit" at bounding box center [310, 557] width 446 height 69
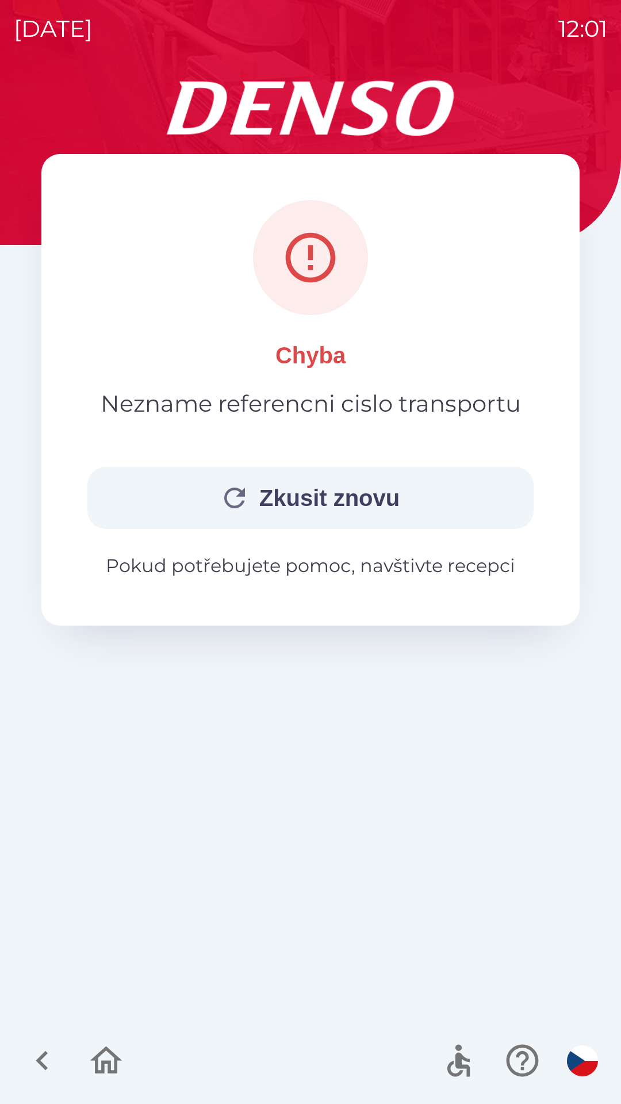
click at [232, 490] on icon "button" at bounding box center [234, 498] width 21 height 21
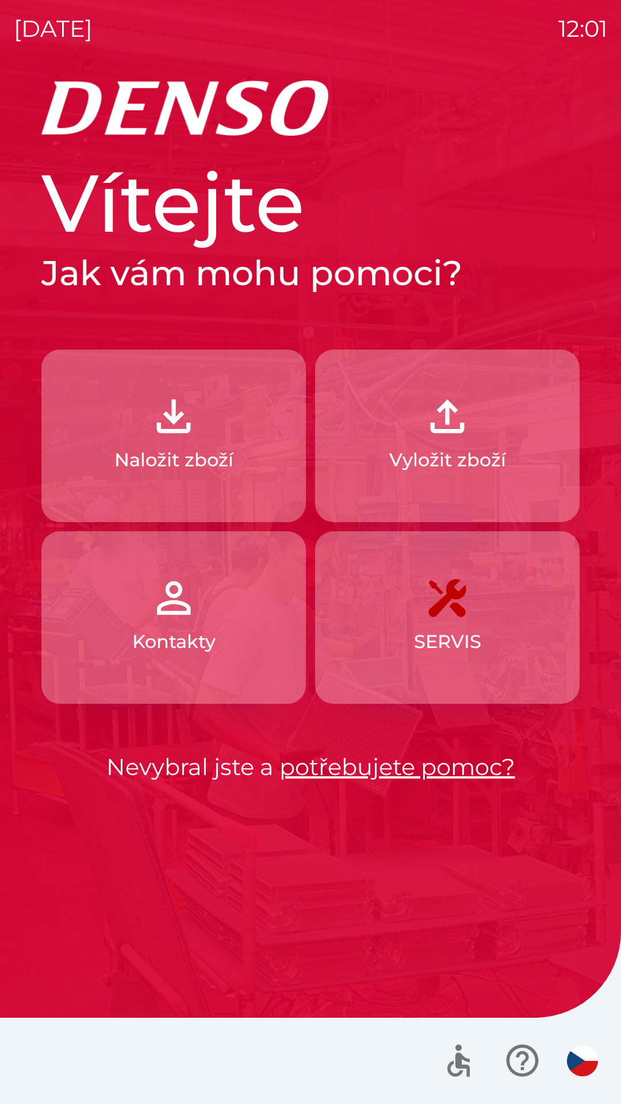
click at [210, 466] on p "Naložit zboží" at bounding box center [173, 460] width 119 height 28
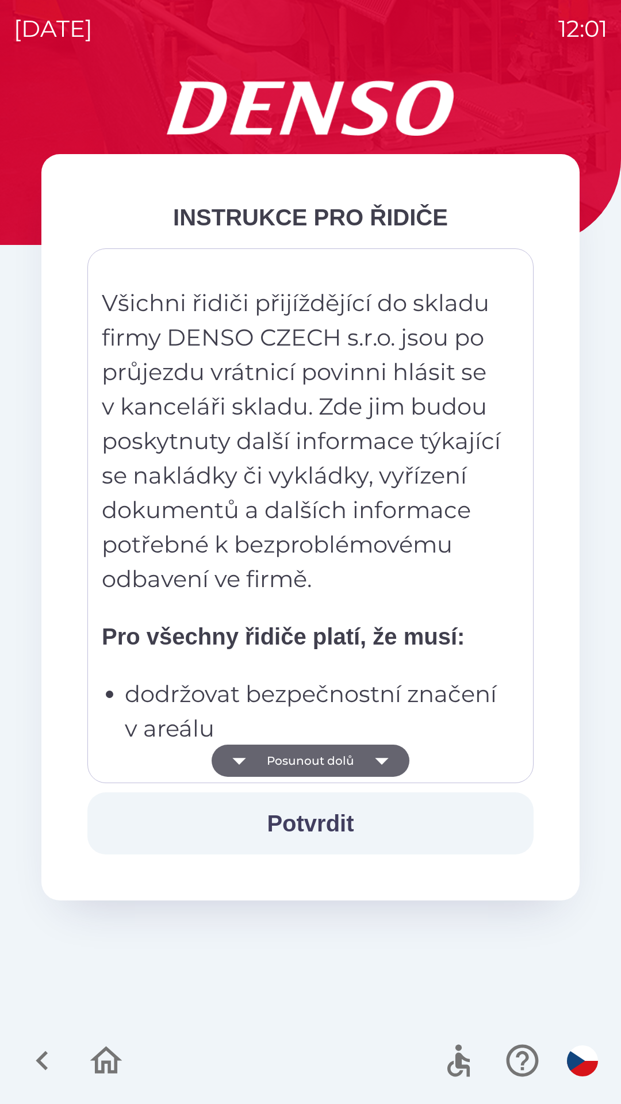
click at [388, 754] on icon "button" at bounding box center [382, 761] width 32 height 32
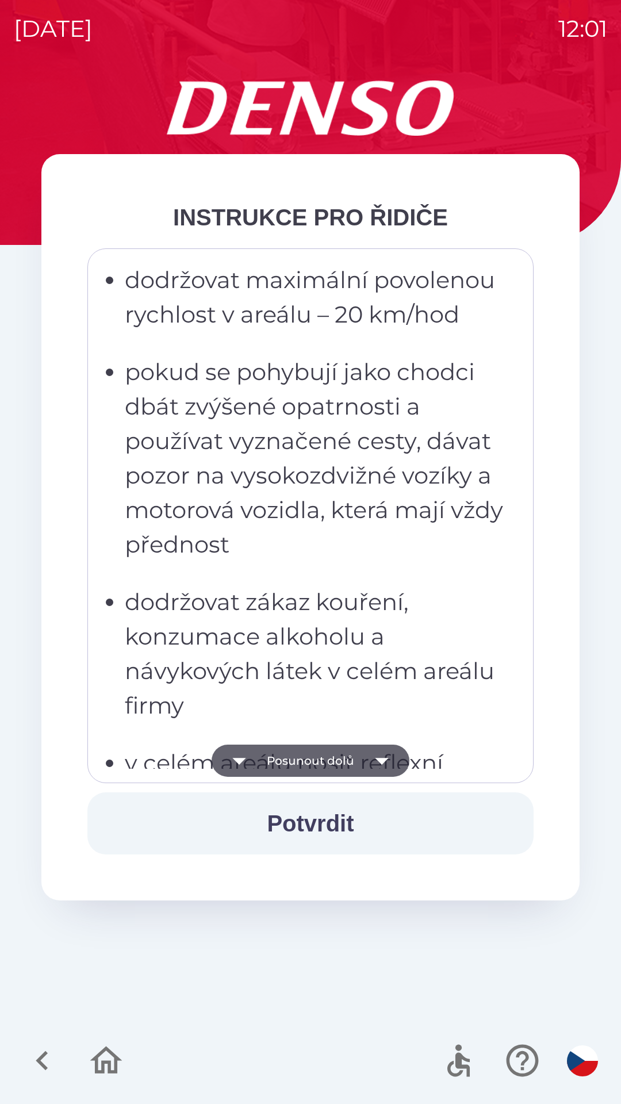
click at [388, 759] on icon "button" at bounding box center [382, 761] width 32 height 32
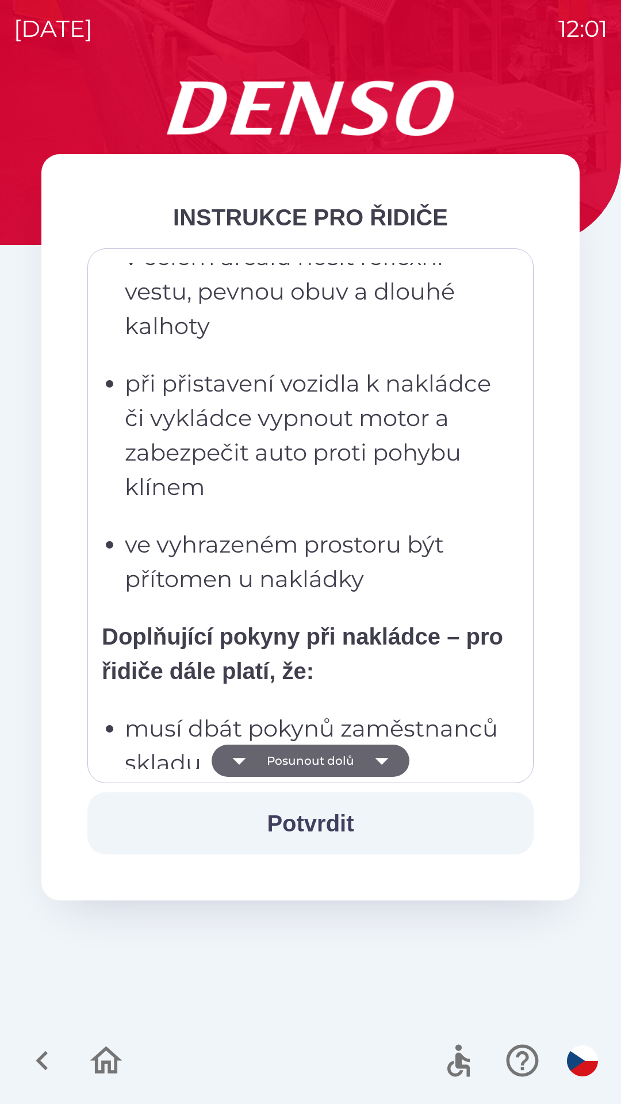
click at [388, 758] on icon "button" at bounding box center [382, 761] width 32 height 32
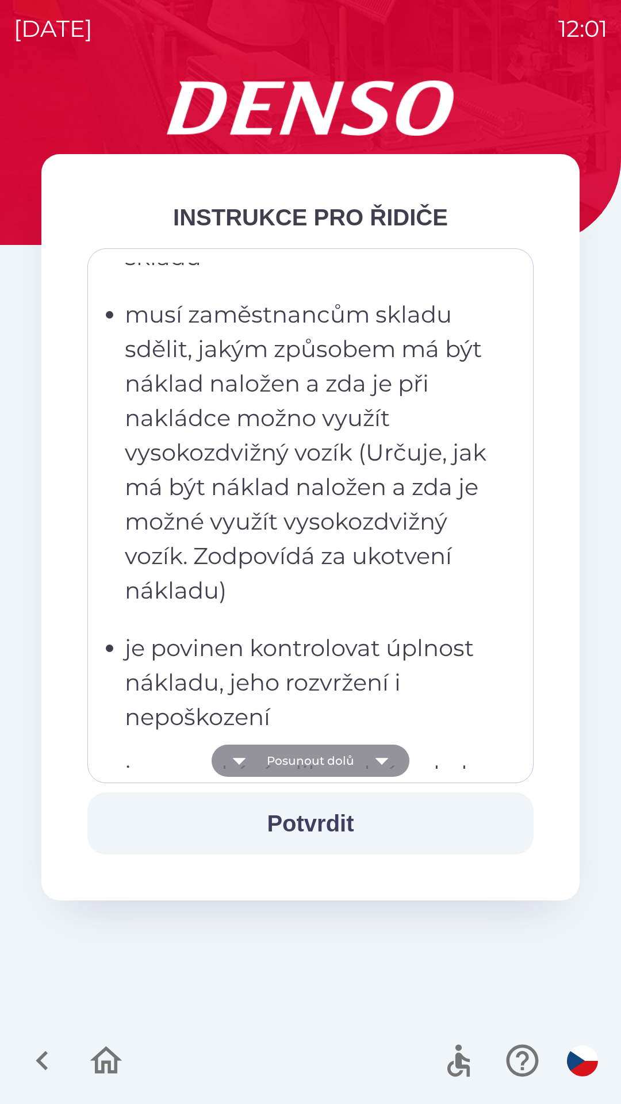
click at [385, 758] on icon "button" at bounding box center [382, 761] width 32 height 32
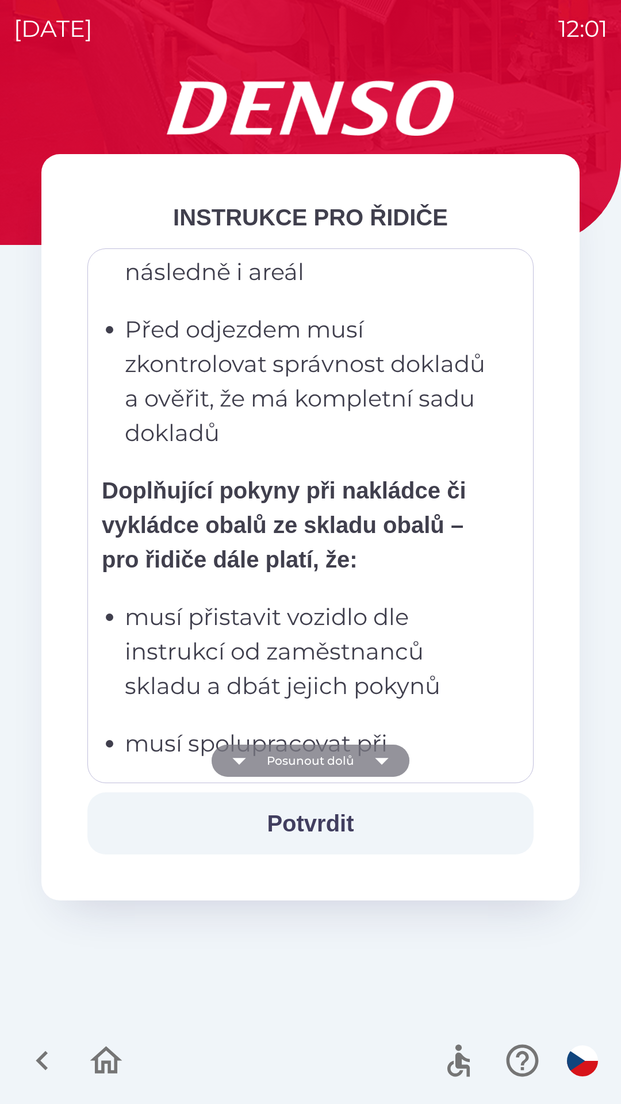
click at [381, 759] on icon "button" at bounding box center [381, 761] width 13 height 7
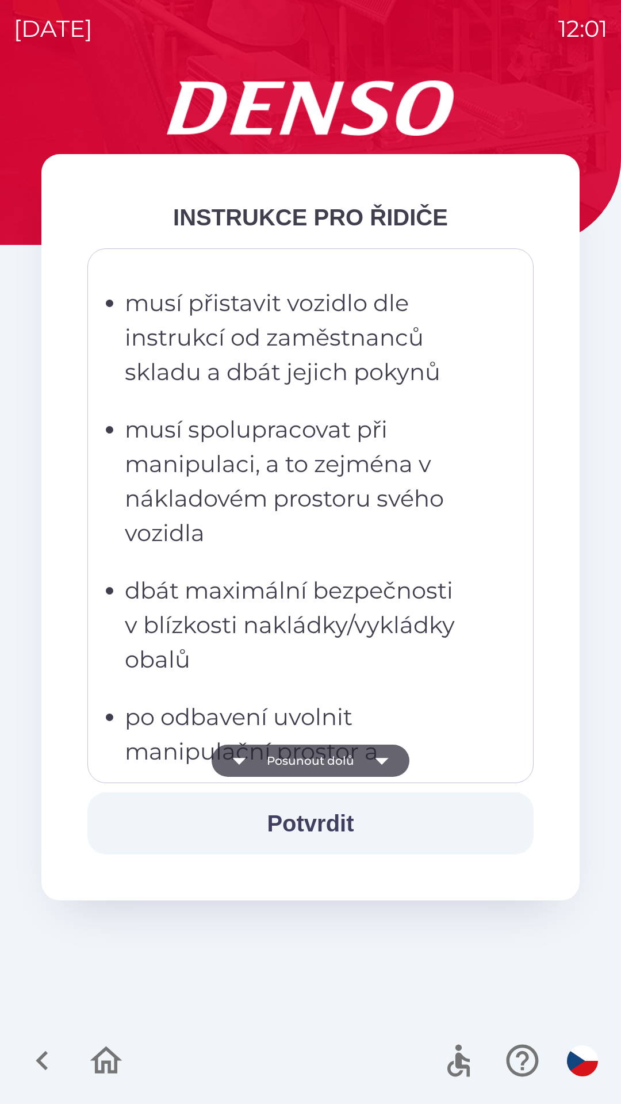
click at [380, 757] on icon "button" at bounding box center [382, 761] width 32 height 32
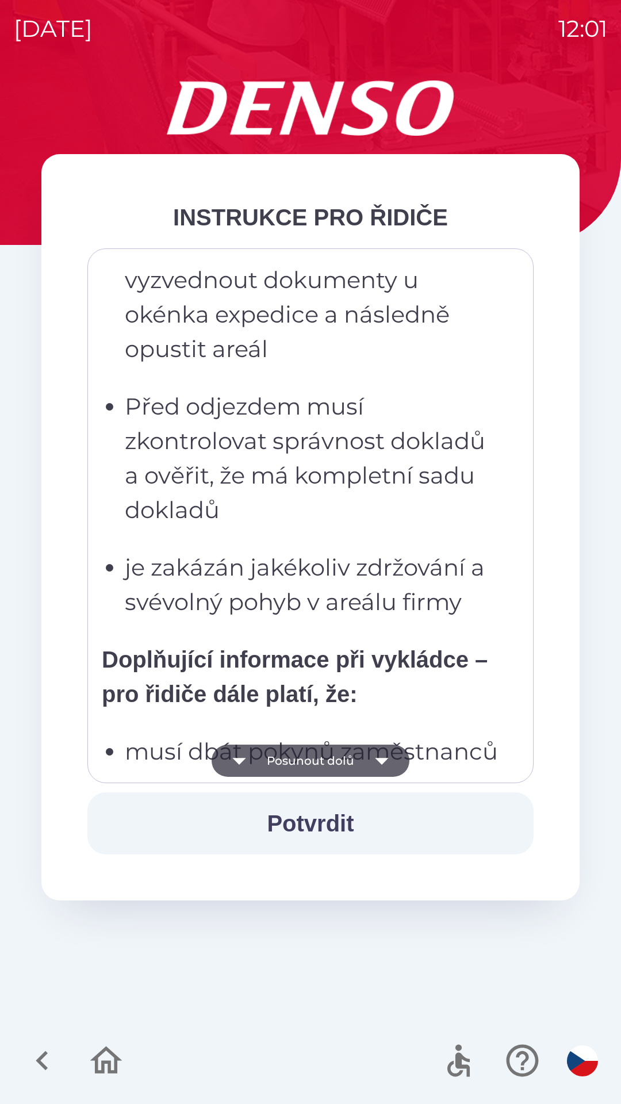
click at [381, 754] on icon "button" at bounding box center [382, 761] width 32 height 32
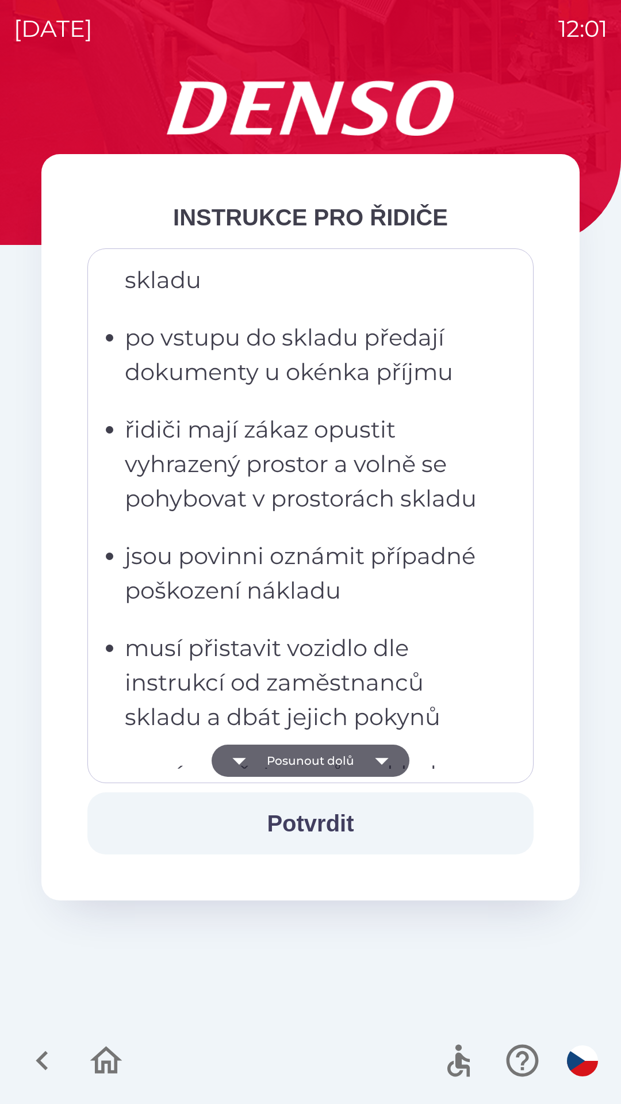
click at [381, 756] on icon "button" at bounding box center [382, 761] width 32 height 32
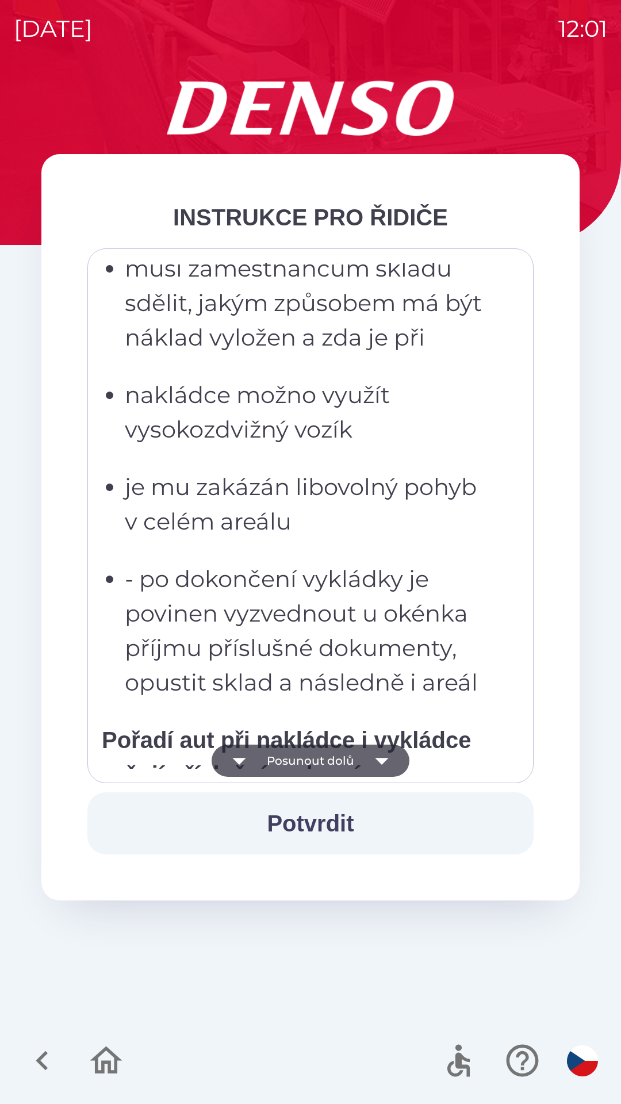
click at [384, 756] on icon "button" at bounding box center [382, 761] width 32 height 32
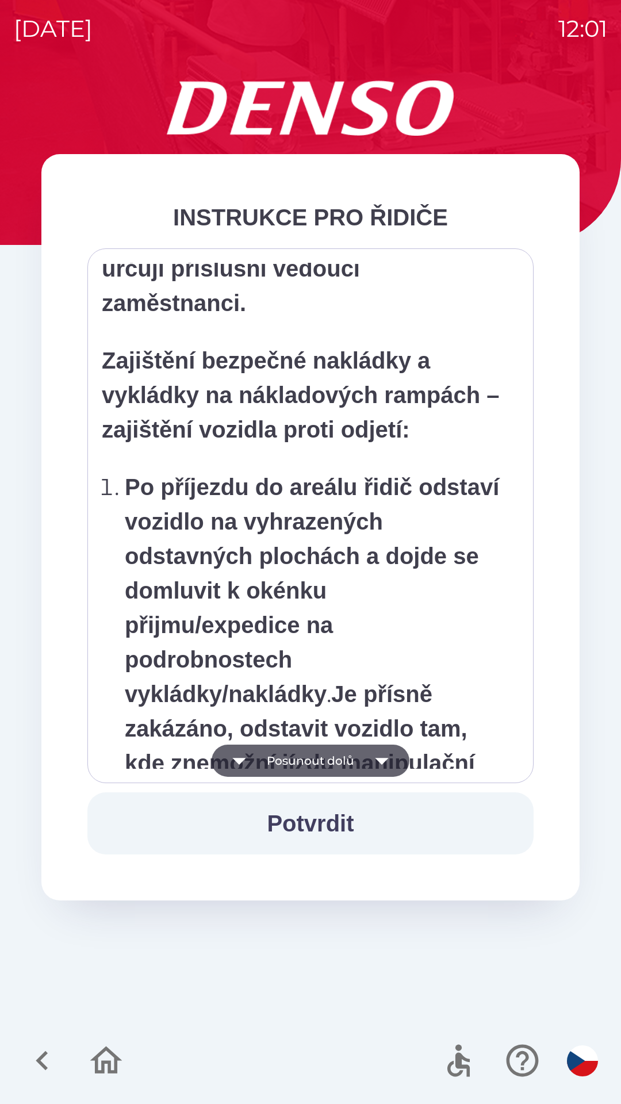
click at [384, 757] on icon "button" at bounding box center [382, 761] width 32 height 32
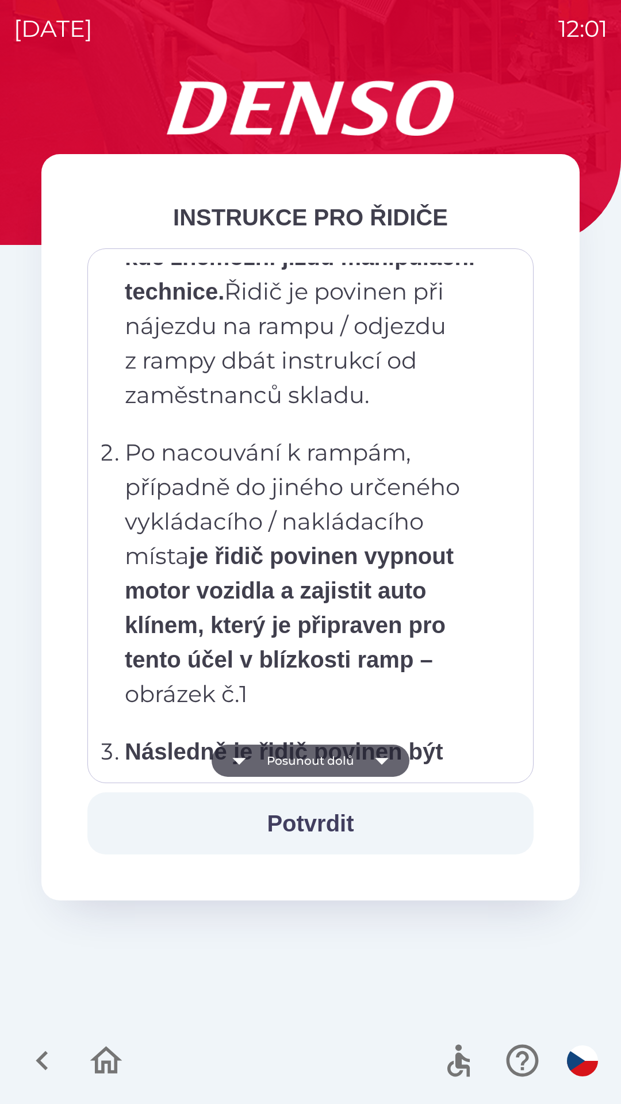
click at [383, 756] on icon "button" at bounding box center [382, 761] width 32 height 32
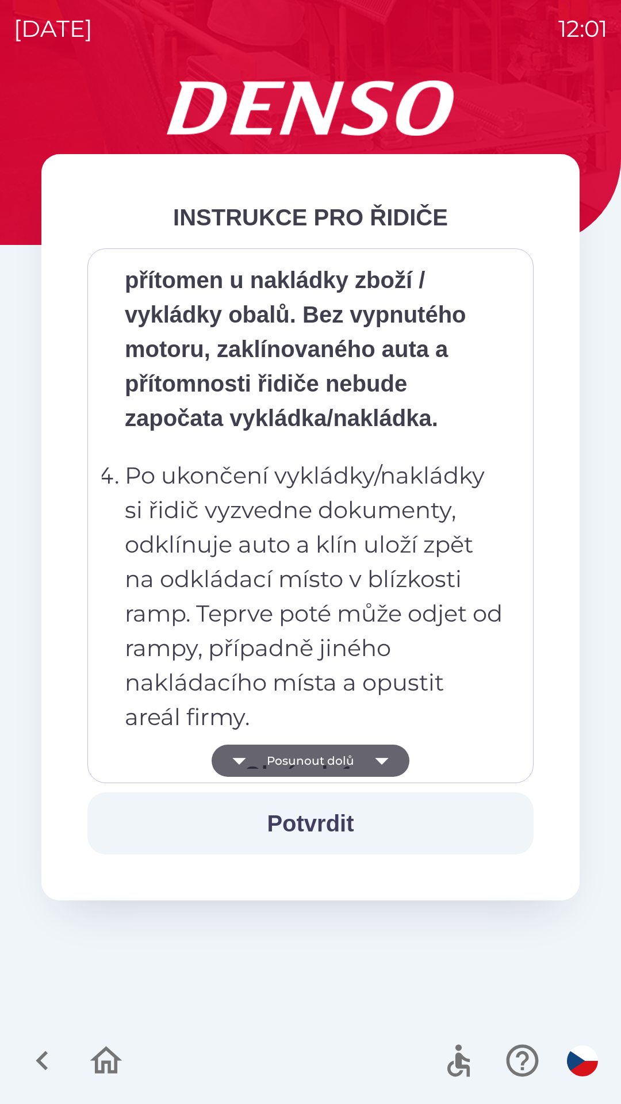
click at [382, 754] on icon "button" at bounding box center [382, 761] width 32 height 32
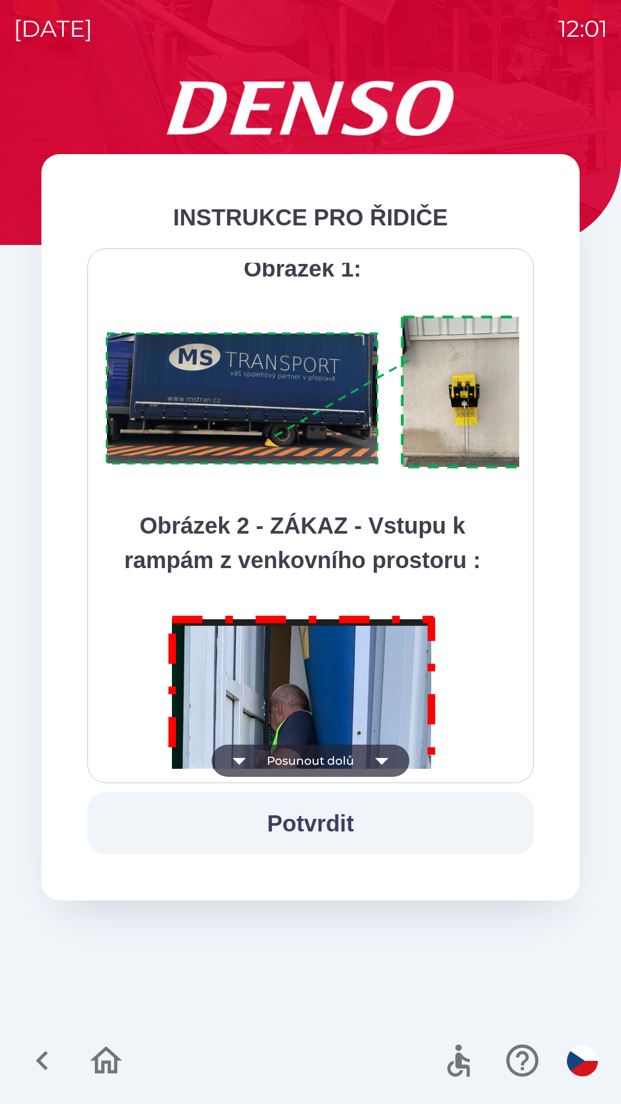
click at [379, 755] on icon "button" at bounding box center [382, 761] width 32 height 32
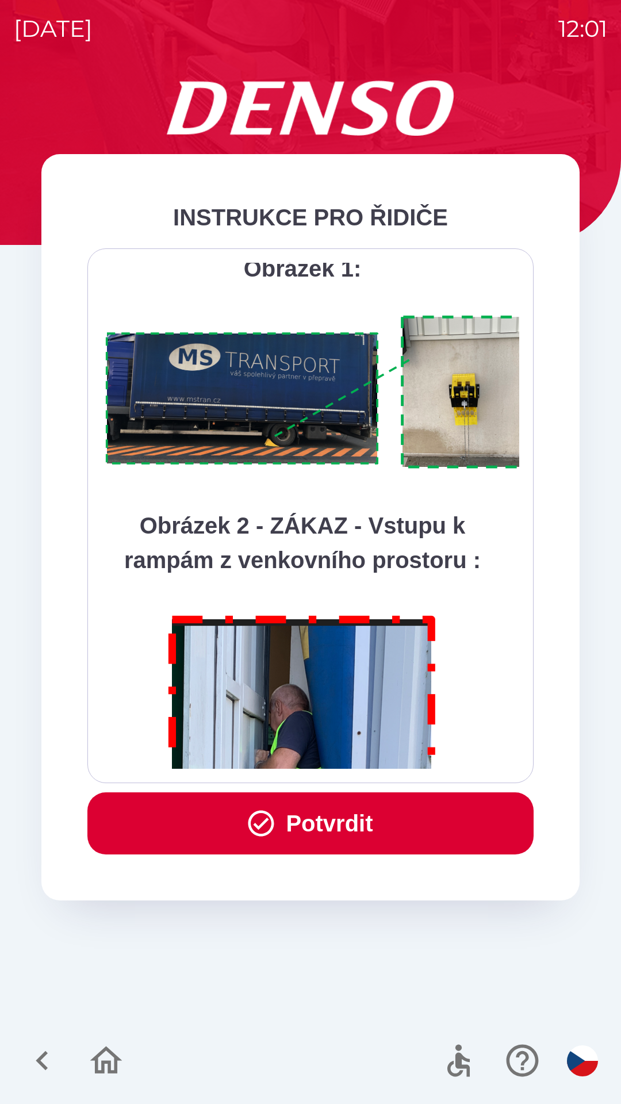
scroll to position [6462, 0]
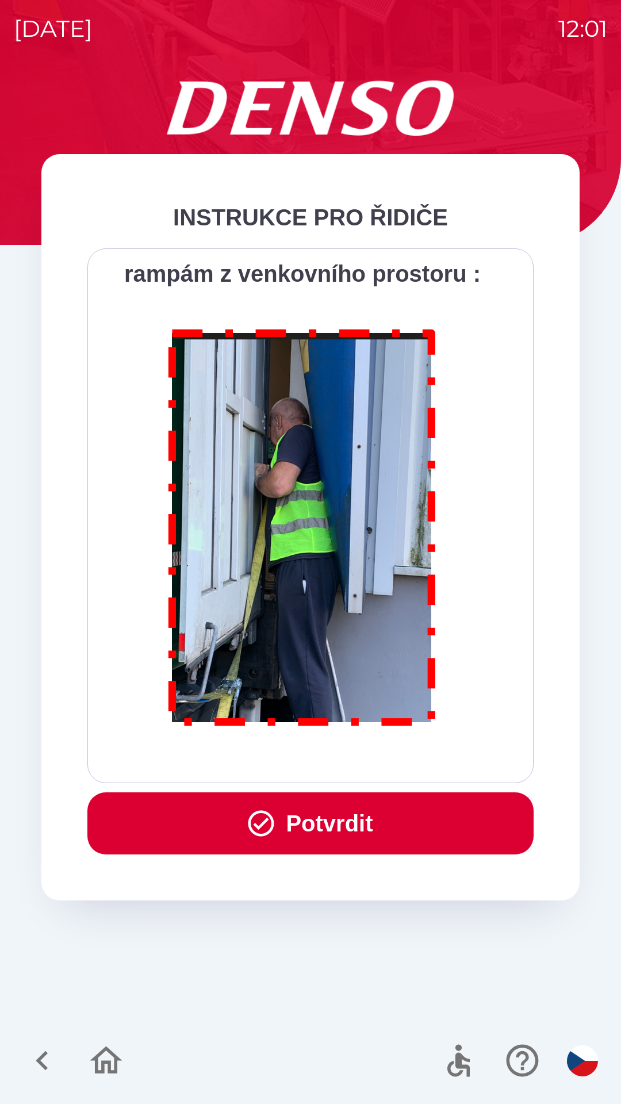
click at [378, 756] on div "Všichni řidiči přijíždějící do skladu firmy DENSO CZECH s.r.o. jsou po průjezdu…" at bounding box center [310, 516] width 417 height 506
click at [385, 753] on div "Všichni řidiči přijíždějící do skladu firmy DENSO CZECH s.r.o. jsou po průjezdu…" at bounding box center [310, 516] width 417 height 506
click at [348, 806] on button "Potvrdit" at bounding box center [310, 823] width 446 height 62
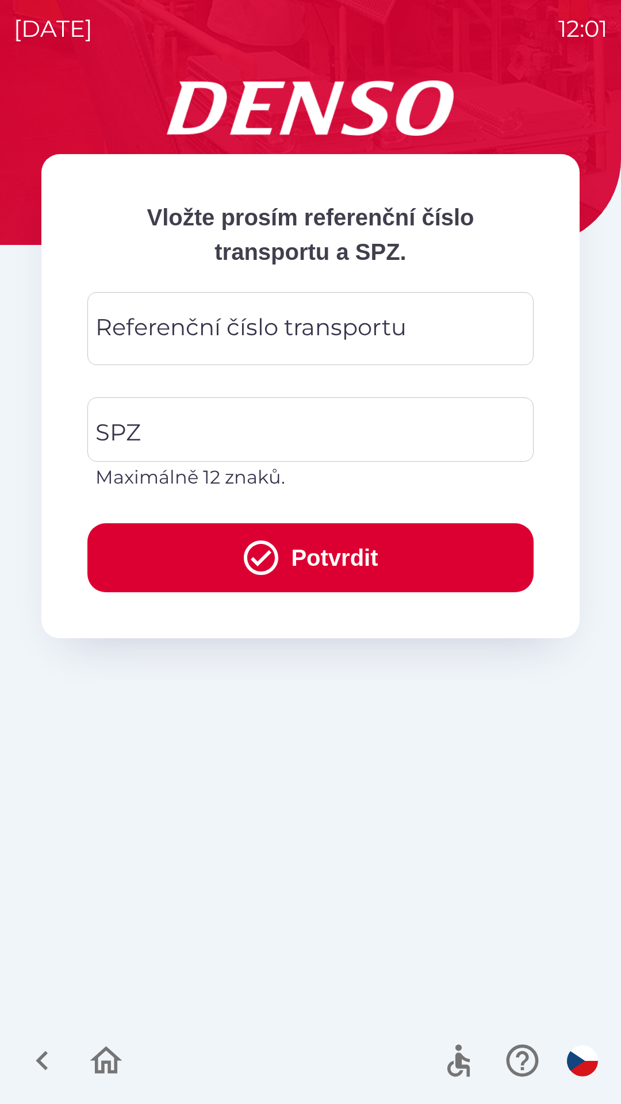
click at [210, 339] on div "Referenční číslo transportu Referenční číslo transportu" at bounding box center [310, 328] width 446 height 73
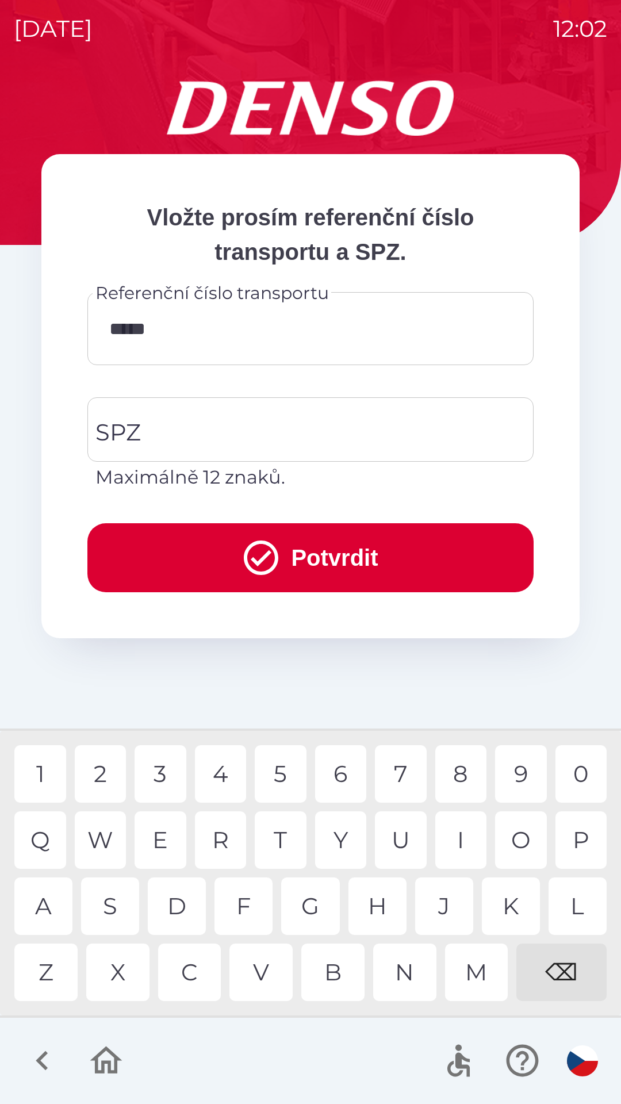
click at [43, 769] on div "1" at bounding box center [40, 773] width 52 height 57
type input "******"
click at [587, 772] on div "0" at bounding box center [581, 773] width 52 height 57
click at [216, 421] on input "SPZ" at bounding box center [302, 429] width 419 height 54
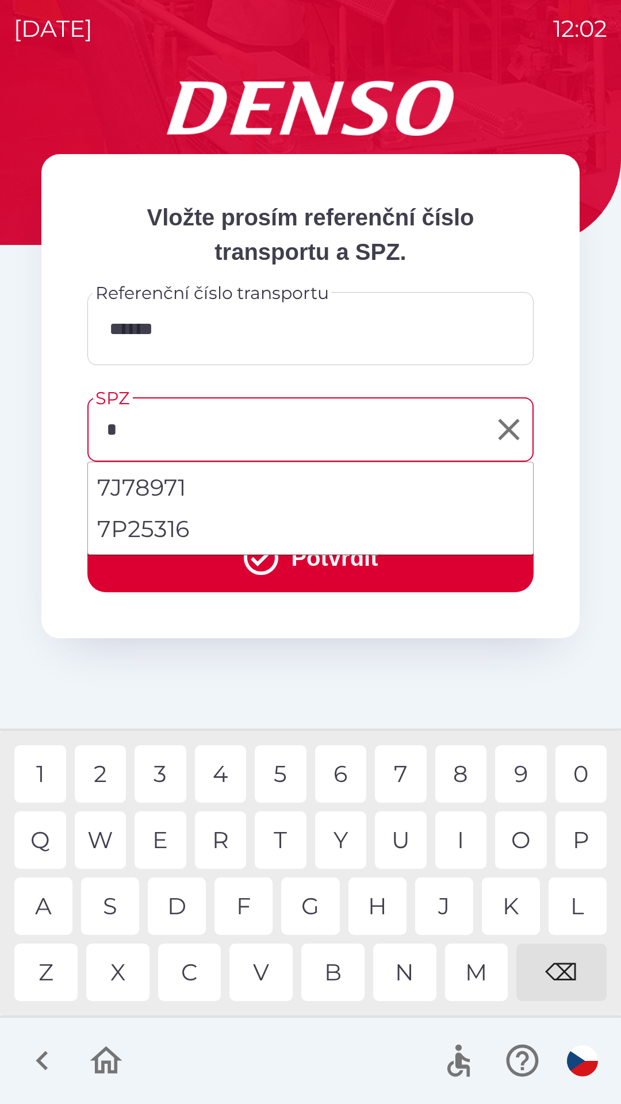
click at [409, 764] on div "7" at bounding box center [401, 773] width 52 height 57
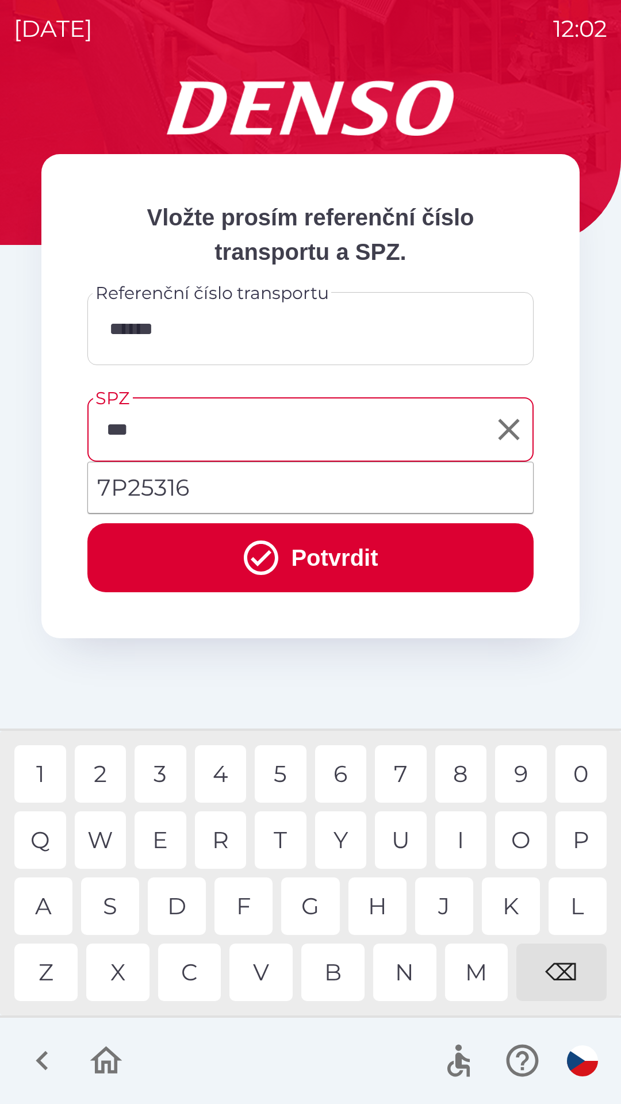
click at [98, 766] on div "2" at bounding box center [101, 773] width 52 height 57
click at [293, 768] on div "5" at bounding box center [281, 773] width 52 height 57
click at [164, 767] on div "3" at bounding box center [161, 773] width 52 height 57
click at [43, 769] on div "1" at bounding box center [40, 773] width 52 height 57
type input "*******"
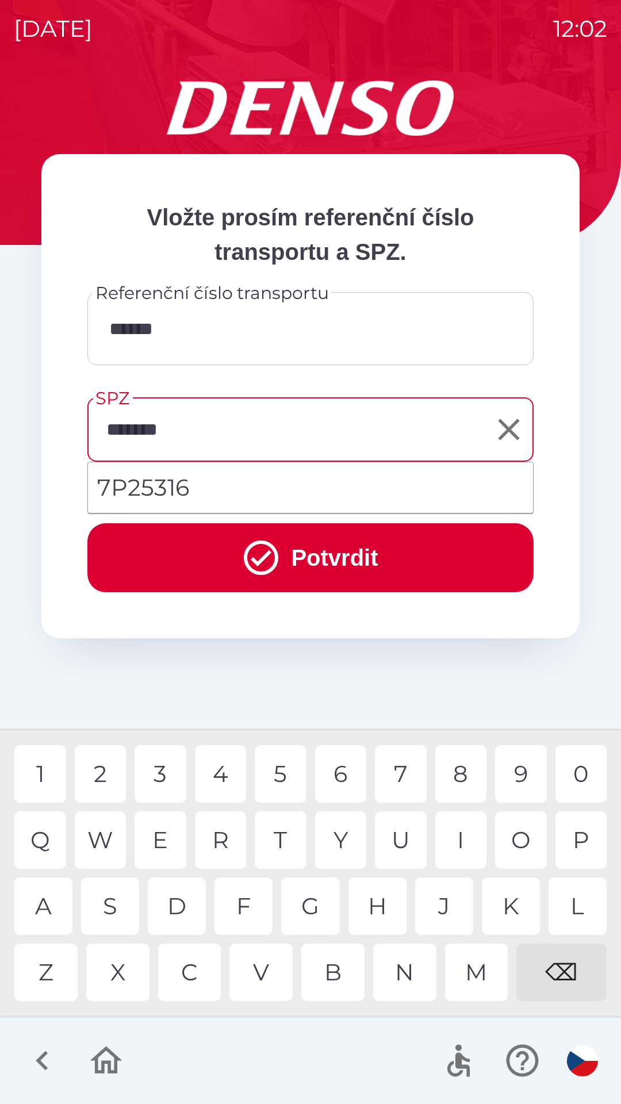
click at [321, 545] on button "Potvrdit" at bounding box center [310, 557] width 446 height 69
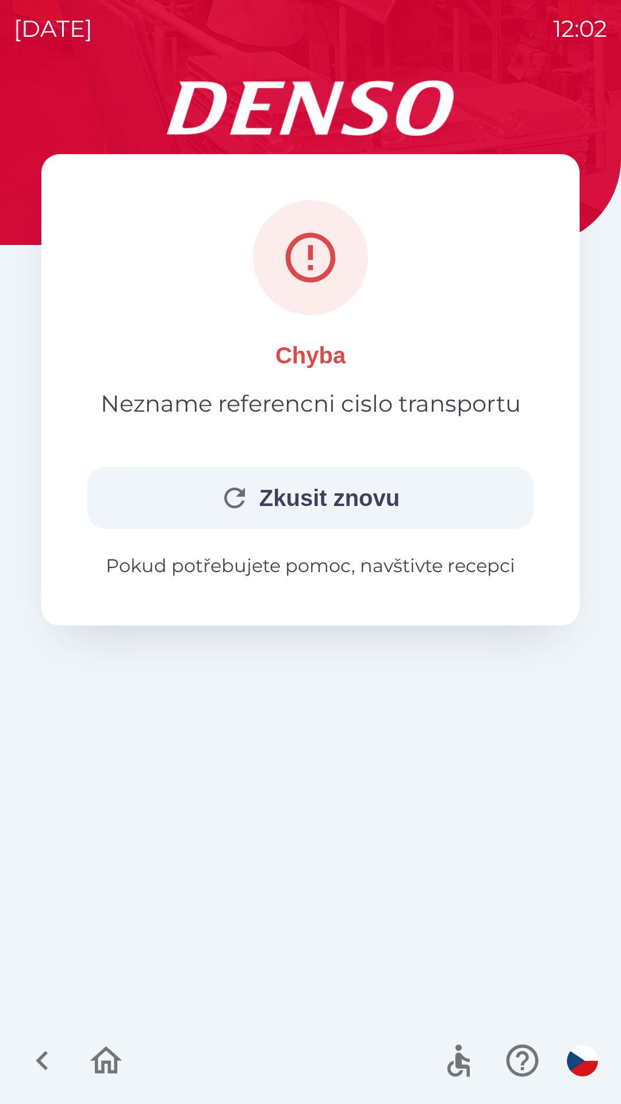
click at [228, 489] on icon "button" at bounding box center [234, 498] width 21 height 21
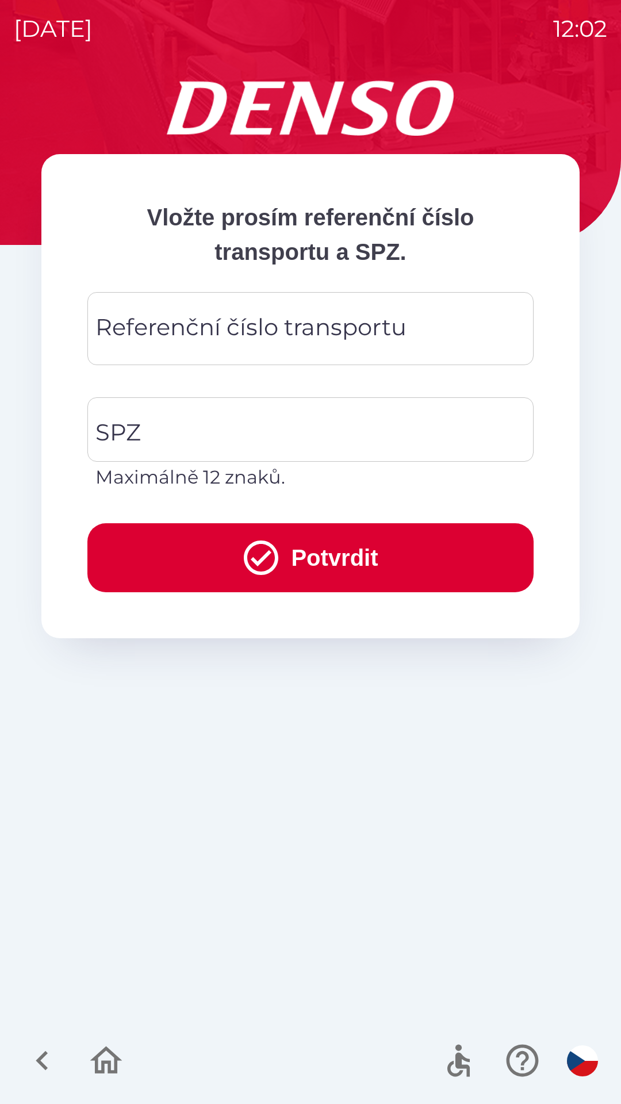
click at [275, 334] on div "Referenční číslo transportu Referenční číslo transportu" at bounding box center [310, 328] width 446 height 73
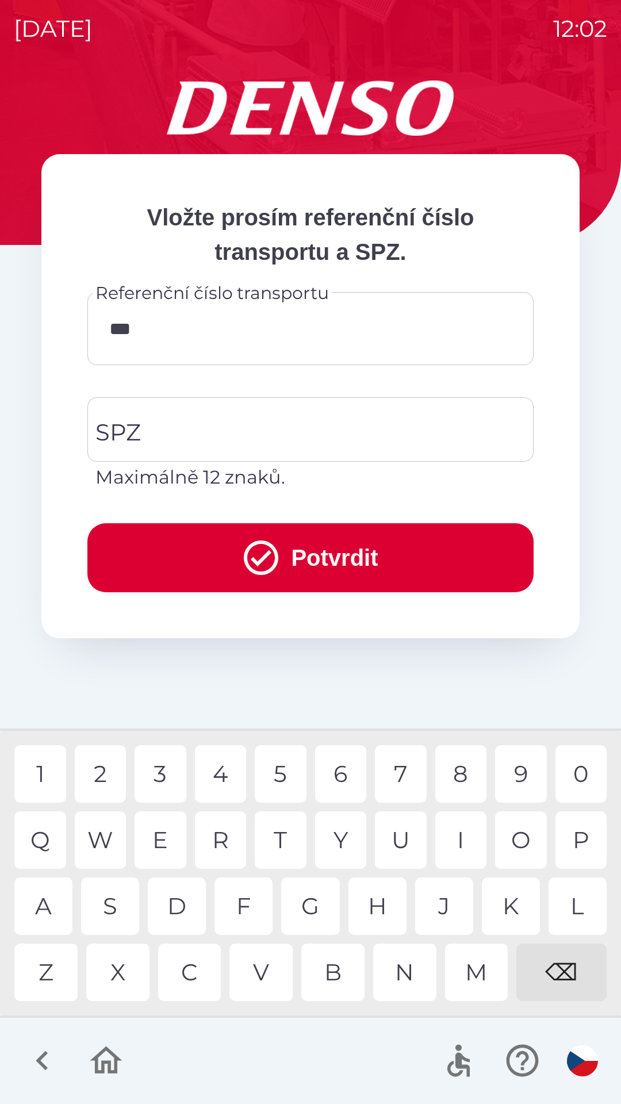
click at [463, 770] on div "8" at bounding box center [461, 773] width 52 height 57
click at [30, 773] on div "1" at bounding box center [40, 773] width 52 height 57
type input "******"
click at [254, 431] on input "SPZ" at bounding box center [302, 429] width 419 height 54
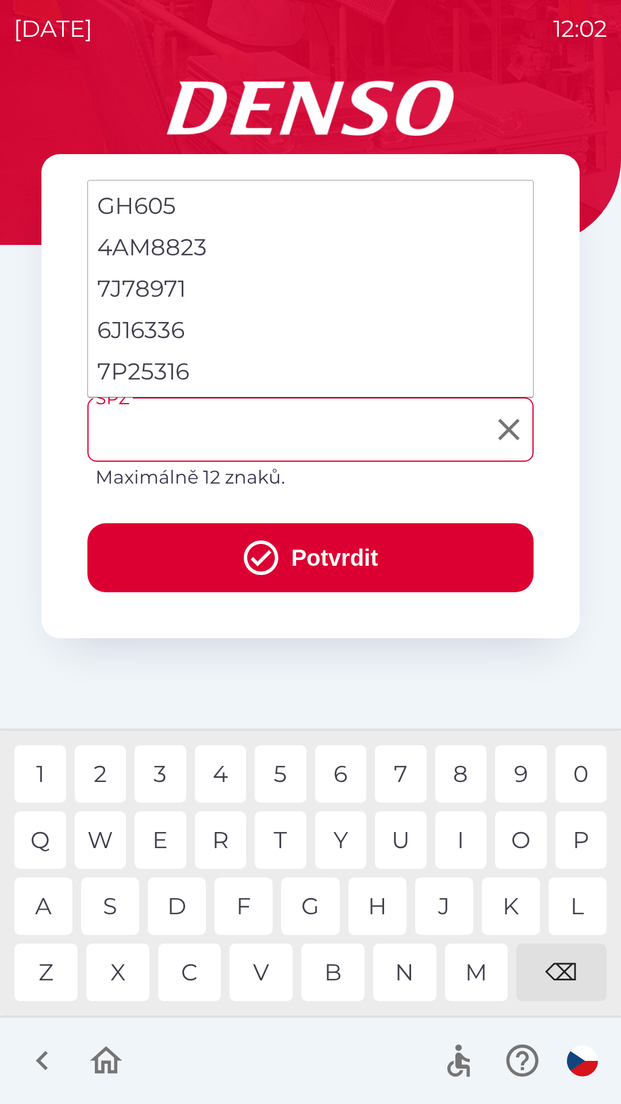
click at [148, 370] on li "7P25316" at bounding box center [310, 371] width 445 height 41
type input "*******"
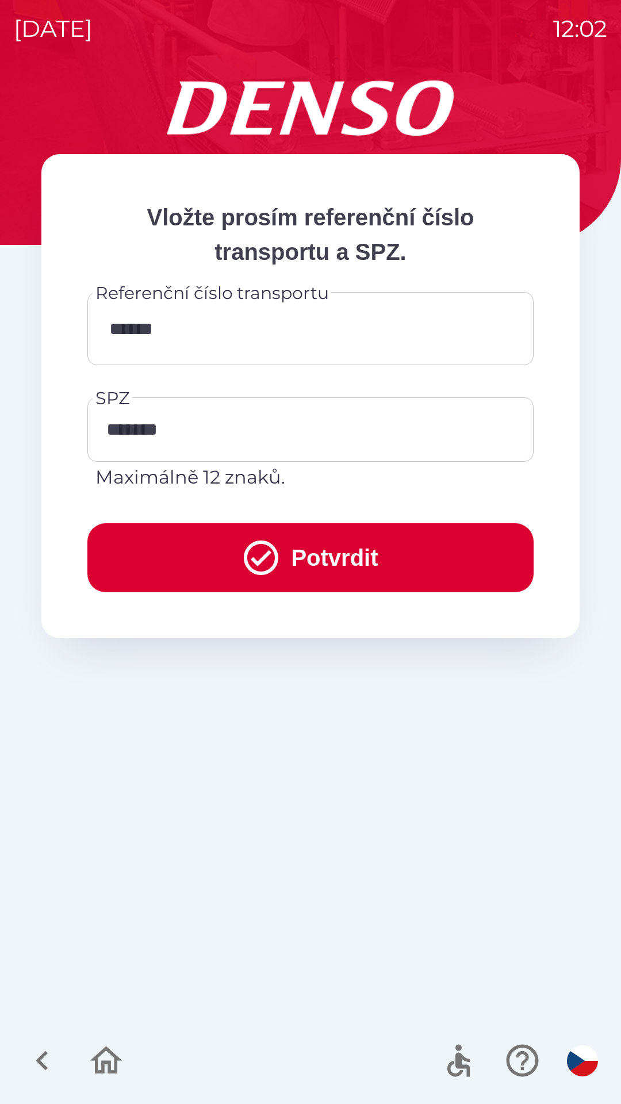
click at [313, 554] on button "Potvrdit" at bounding box center [310, 557] width 446 height 69
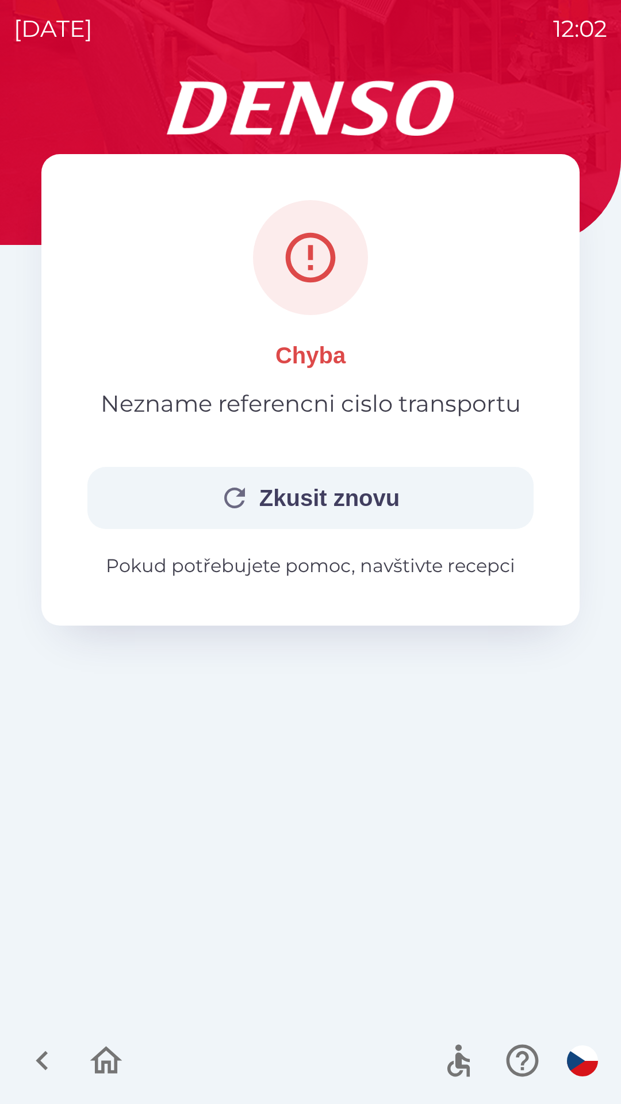
click at [241, 486] on icon "button" at bounding box center [234, 497] width 31 height 31
